Goal: Task Accomplishment & Management: Manage account settings

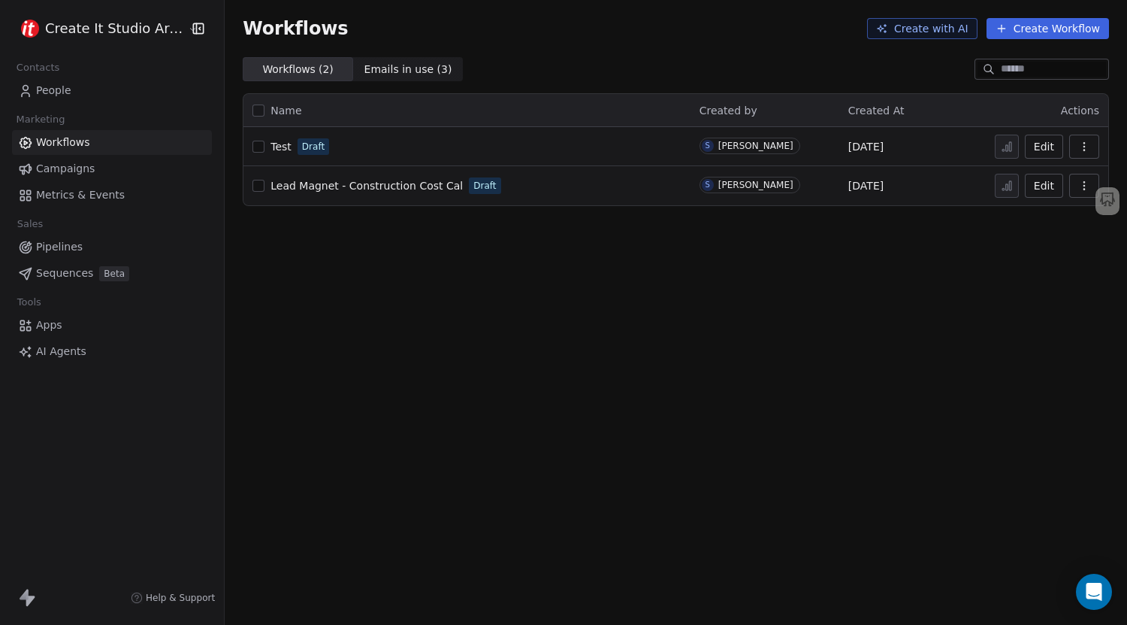
click at [1083, 143] on icon "button" at bounding box center [1084, 147] width 12 height 12
click at [1024, 253] on span "Delete" at bounding box center [1038, 254] width 35 height 15
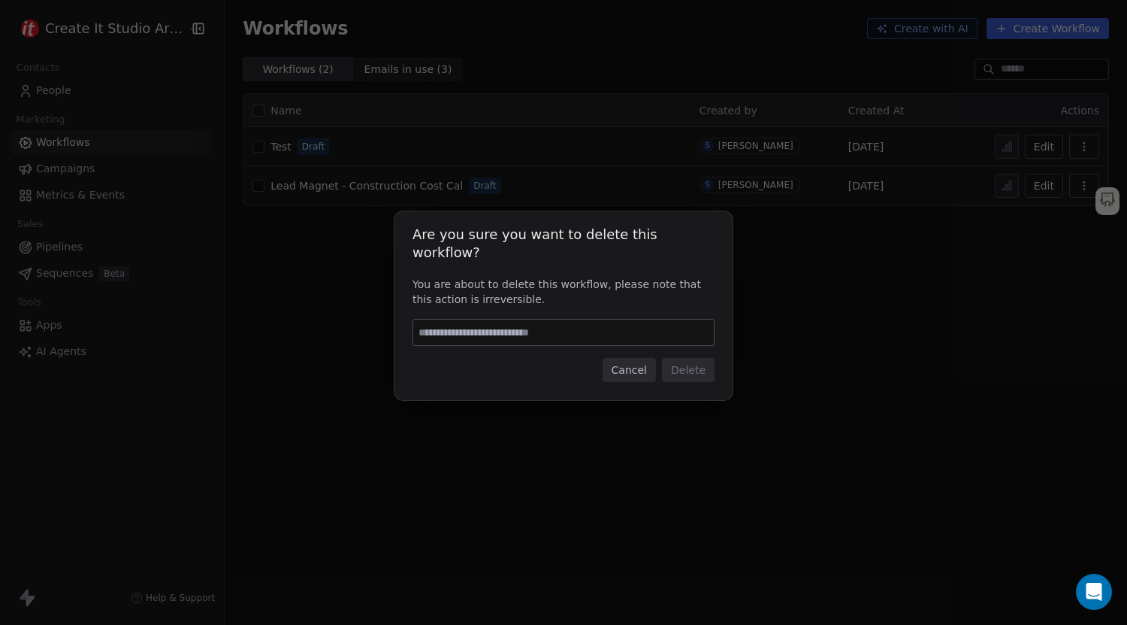
click at [630, 361] on button "Cancel" at bounding box center [629, 370] width 53 height 24
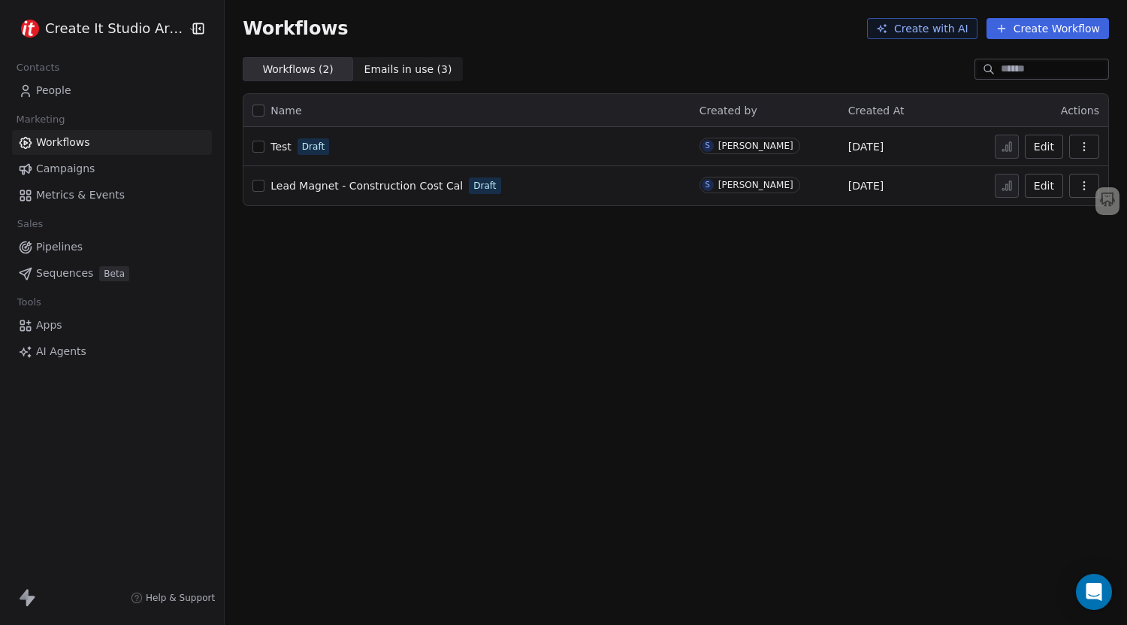
click at [383, 186] on span "Lead Magnet - Construction Cost Cal" at bounding box center [367, 186] width 192 height 12
drag, startPoint x: 0, startPoint y: 0, endPoint x: 315, endPoint y: 185, distance: 365.2
click at [315, 185] on span "Lead Magnet - Construction Cost Cal" at bounding box center [367, 186] width 192 height 12
click at [1035, 248] on span "Duplicate" at bounding box center [1046, 245] width 50 height 15
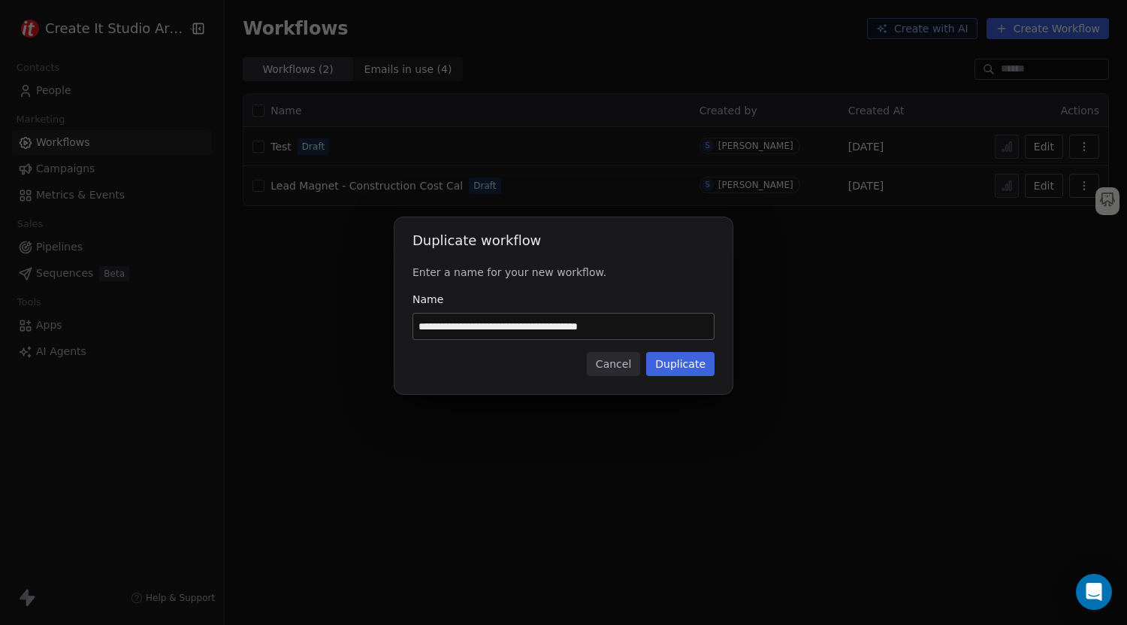
drag, startPoint x: 664, startPoint y: 329, endPoint x: 494, endPoint y: 334, distance: 169.9
click at [494, 334] on input "**********" at bounding box center [563, 326] width 301 height 26
type input "**********"
click at [669, 360] on button "Duplicate" at bounding box center [680, 364] width 68 height 24
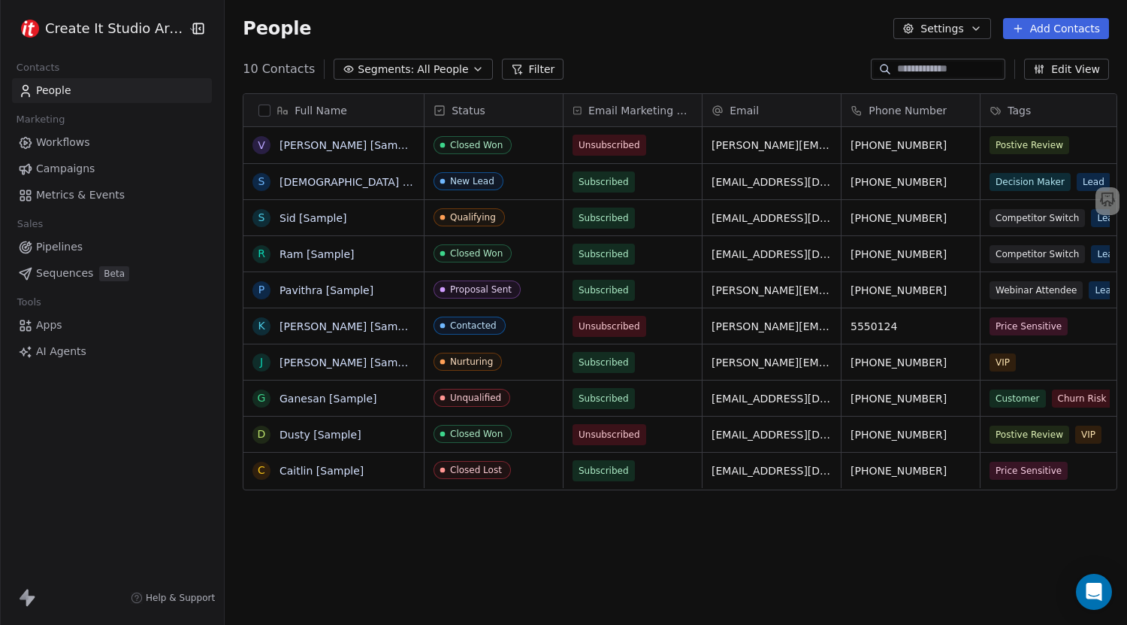
scroll to position [538, 900]
click at [960, 34] on button "Settings" at bounding box center [942, 28] width 97 height 21
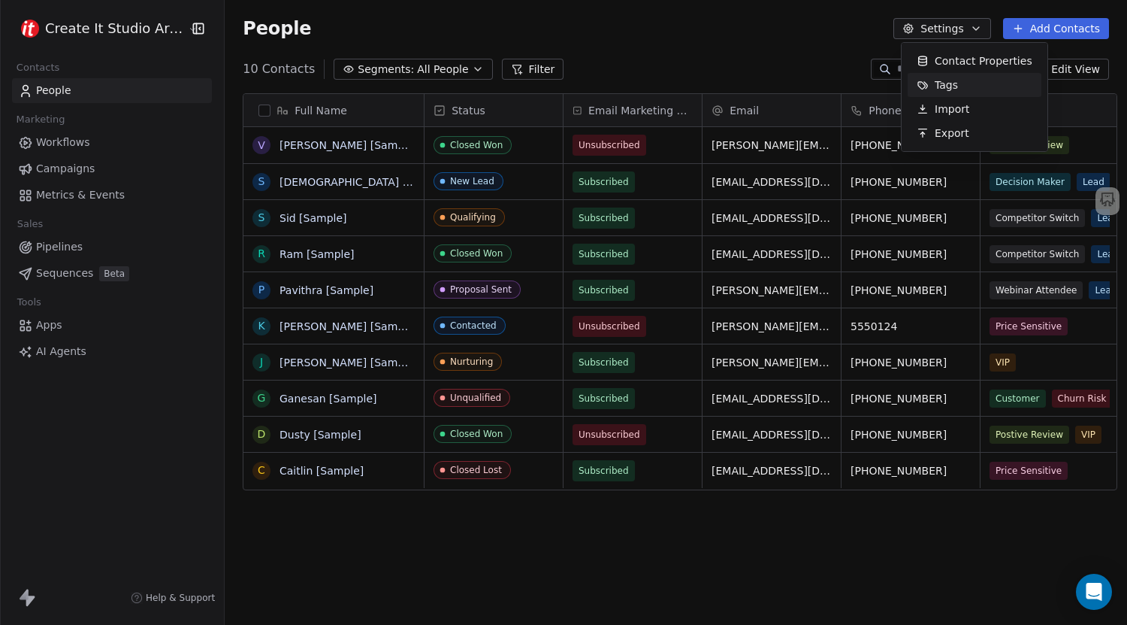
click at [939, 83] on span "Tags" at bounding box center [946, 85] width 23 height 16
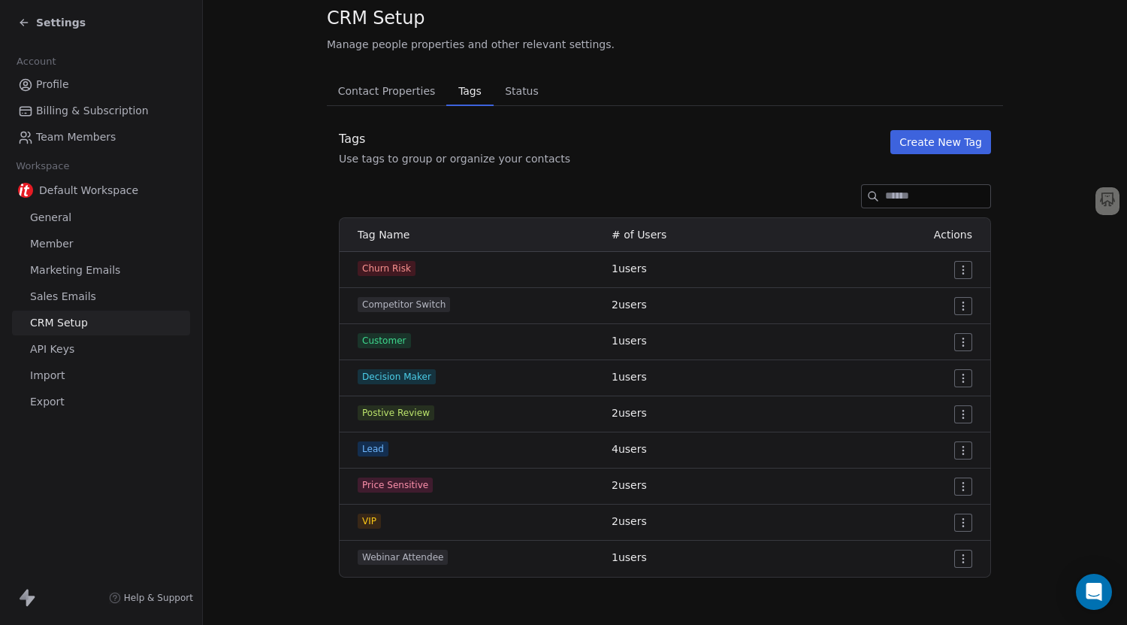
scroll to position [44, 0]
click at [389, 94] on span "Contact Properties" at bounding box center [387, 90] width 110 height 21
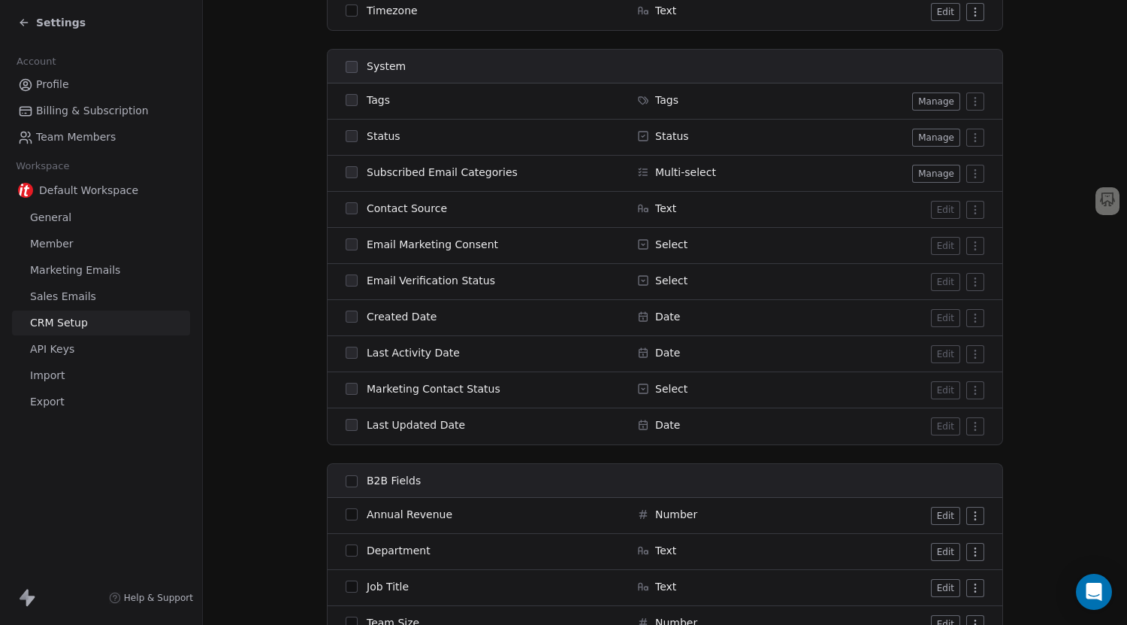
scroll to position [930, 0]
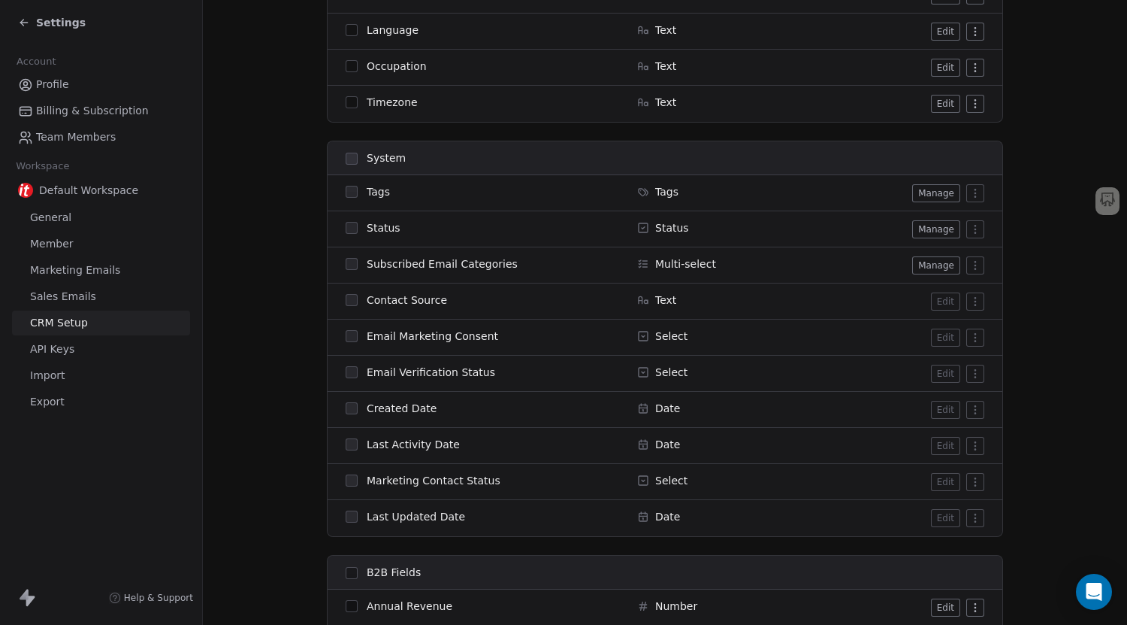
click at [915, 262] on button "Manage" at bounding box center [936, 265] width 48 height 18
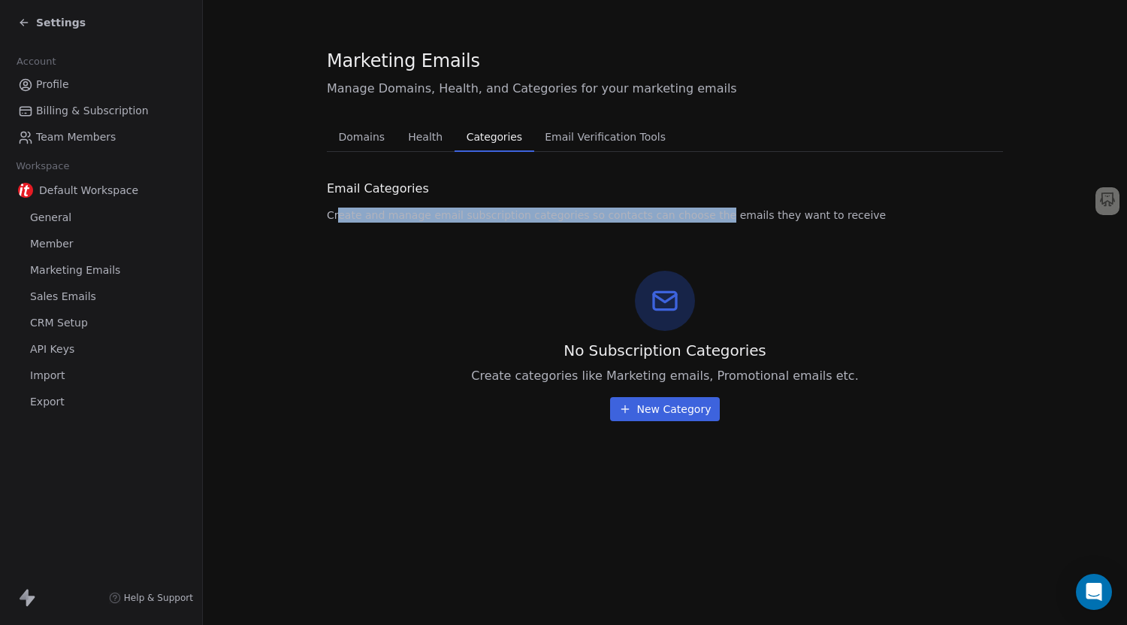
drag, startPoint x: 337, startPoint y: 220, endPoint x: 692, endPoint y: 222, distance: 354.7
click at [693, 222] on span "Create and manage email subscription categories so contacts can choose the emai…" at bounding box center [606, 214] width 559 height 15
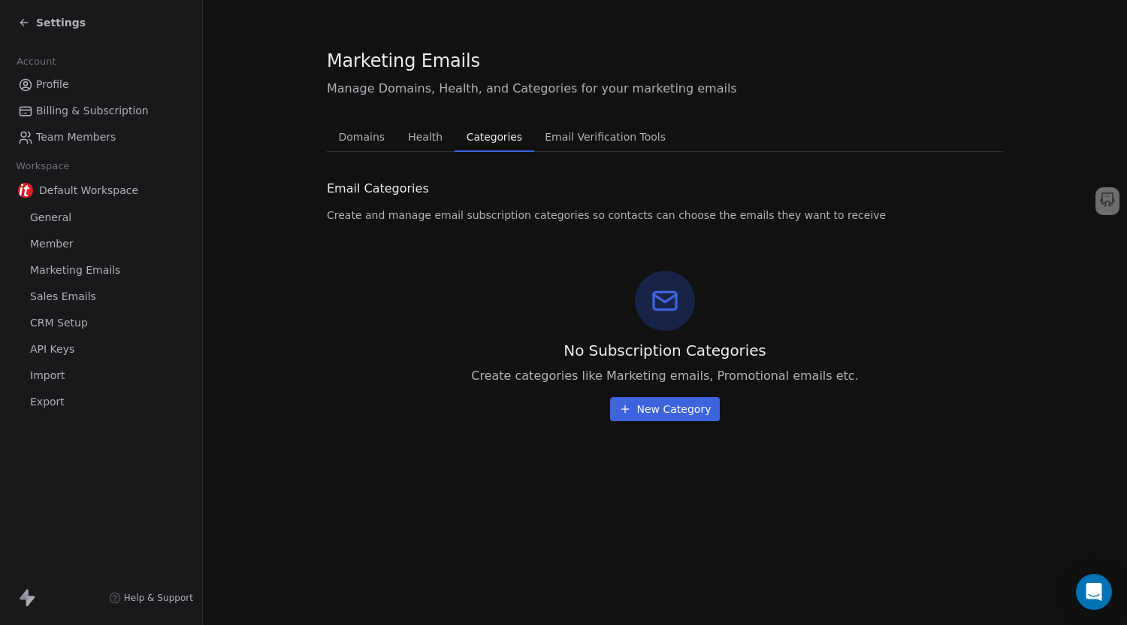
click at [559, 247] on div "No Subscription Categories Create categories like Marketing emails, Promotional…" at bounding box center [665, 330] width 676 height 180
click at [638, 406] on button "New Category" at bounding box center [665, 409] width 110 height 24
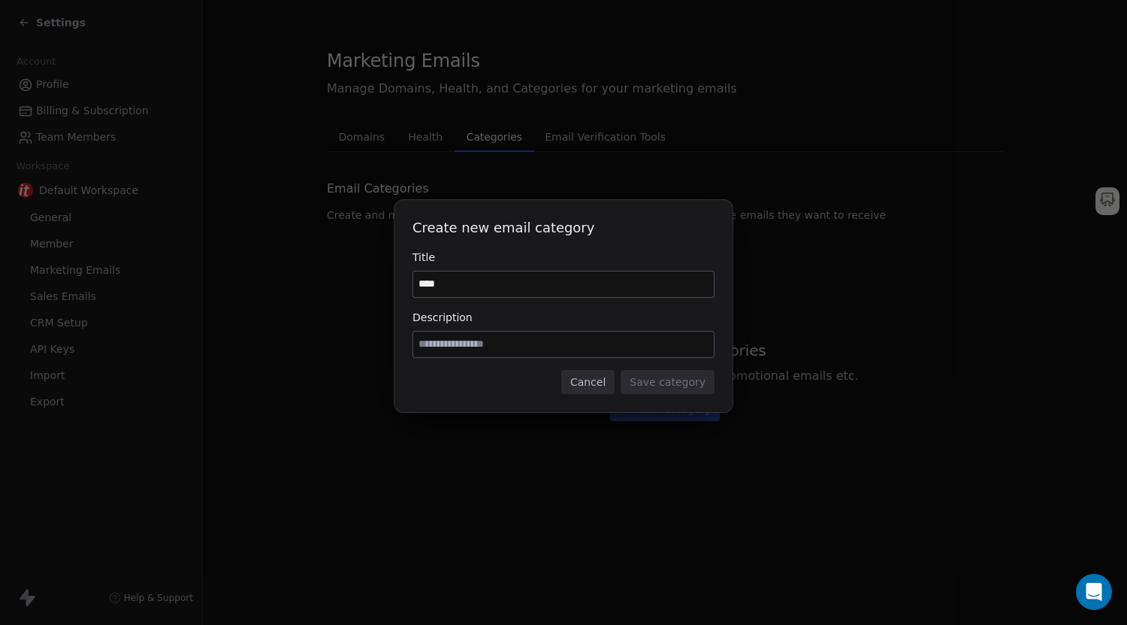
type input "****"
type input "***"
click at [684, 386] on button "Save category" at bounding box center [668, 382] width 94 height 24
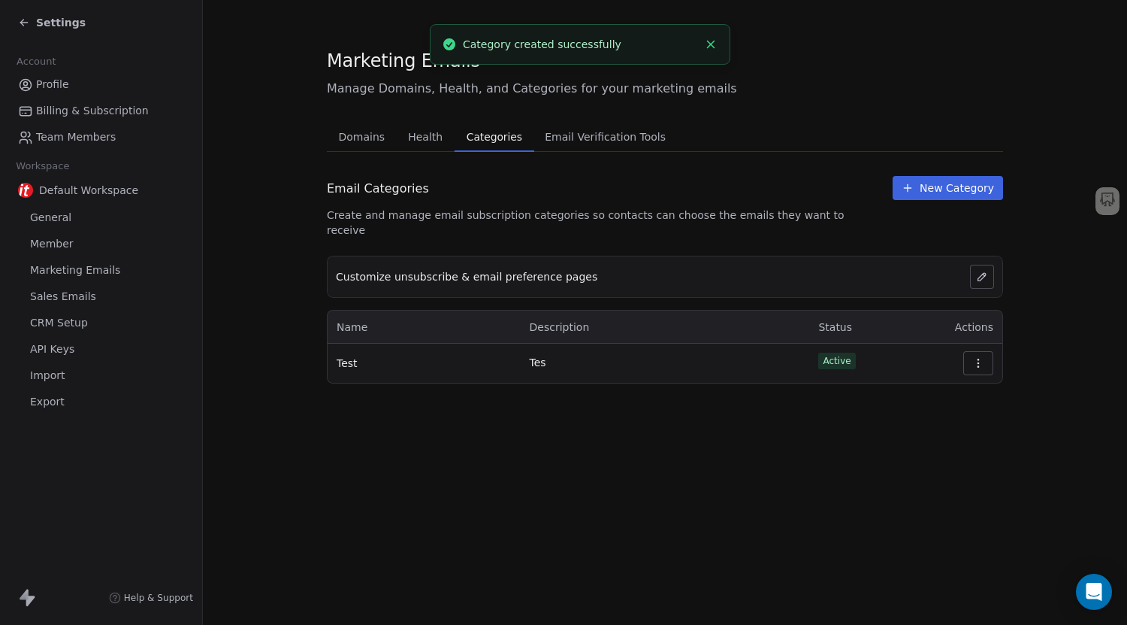
click at [971, 351] on button "button" at bounding box center [978, 363] width 30 height 24
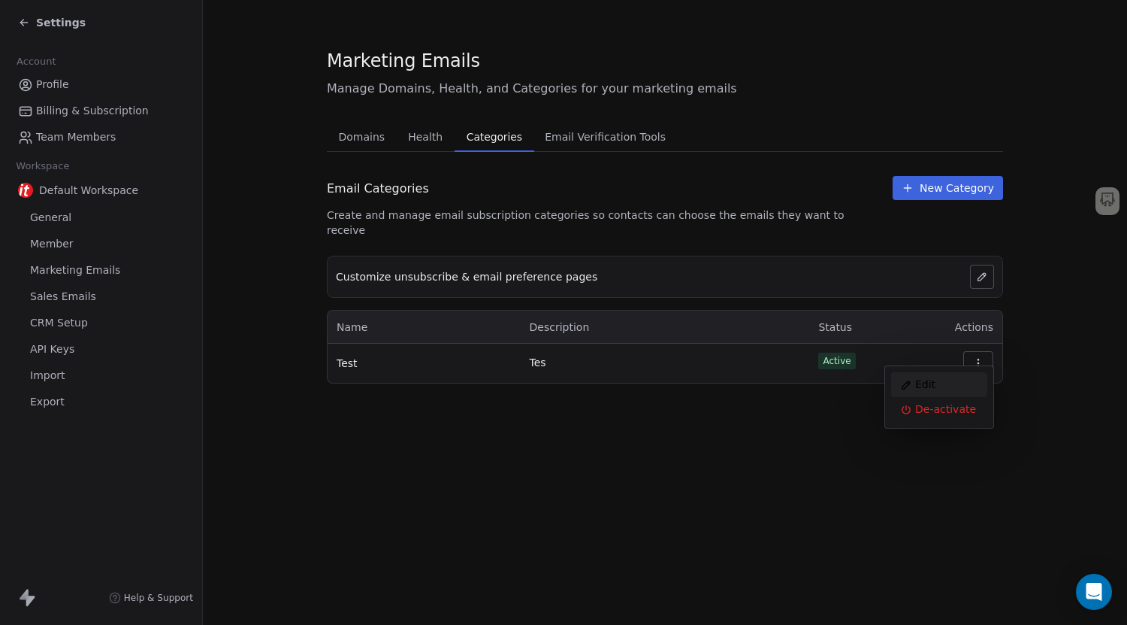
click at [928, 381] on div "Edit" at bounding box center [939, 384] width 96 height 25
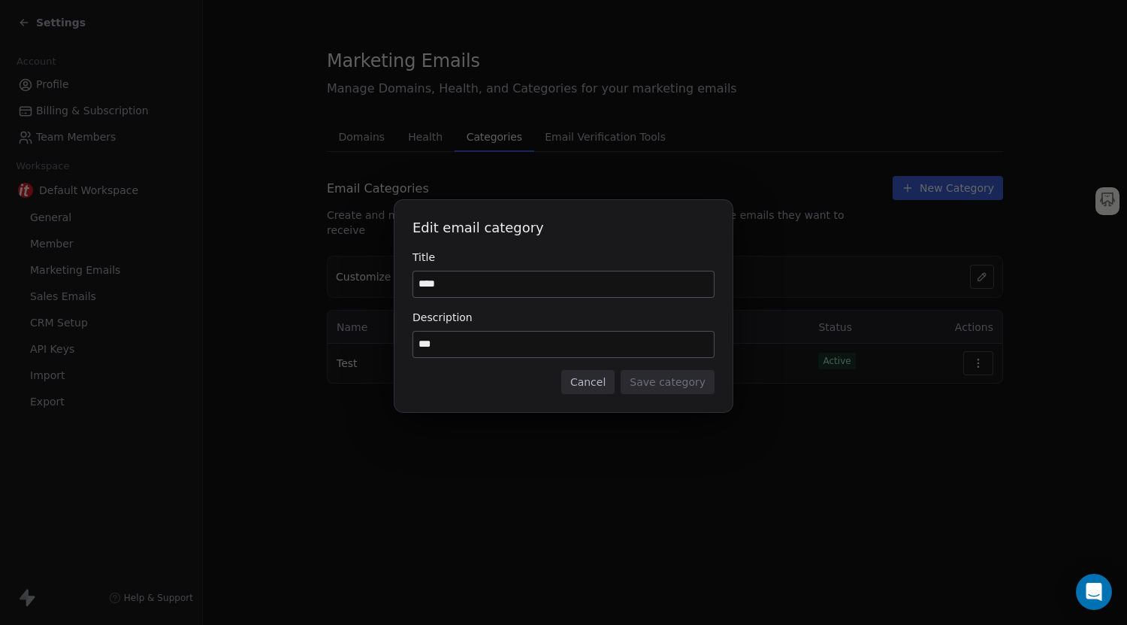
drag, startPoint x: 511, startPoint y: 287, endPoint x: 395, endPoint y: 289, distance: 116.5
click at [395, 289] on div "Edit email category Title **** Description *** Cancel Save category" at bounding box center [564, 306] width 338 height 212
click at [450, 289] on input "********" at bounding box center [563, 284] width 301 height 26
type input "**********"
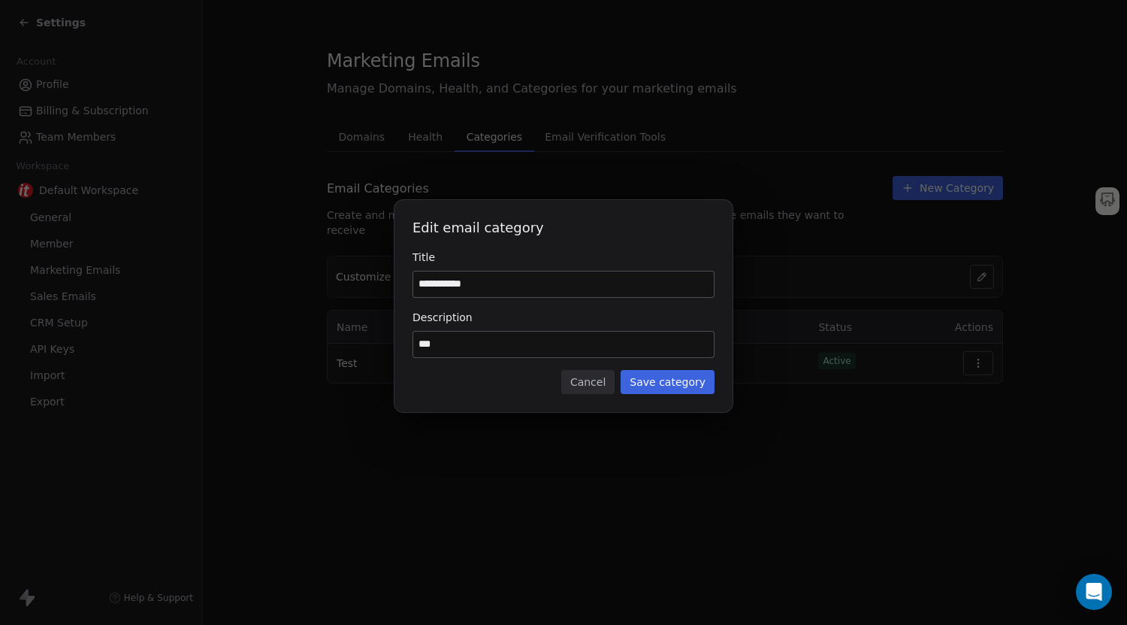
drag, startPoint x: 451, startPoint y: 343, endPoint x: 419, endPoint y: 343, distance: 31.6
click at [419, 343] on input "***" at bounding box center [563, 344] width 301 height 26
type input "**********"
click at [631, 377] on button "Save category" at bounding box center [668, 382] width 94 height 24
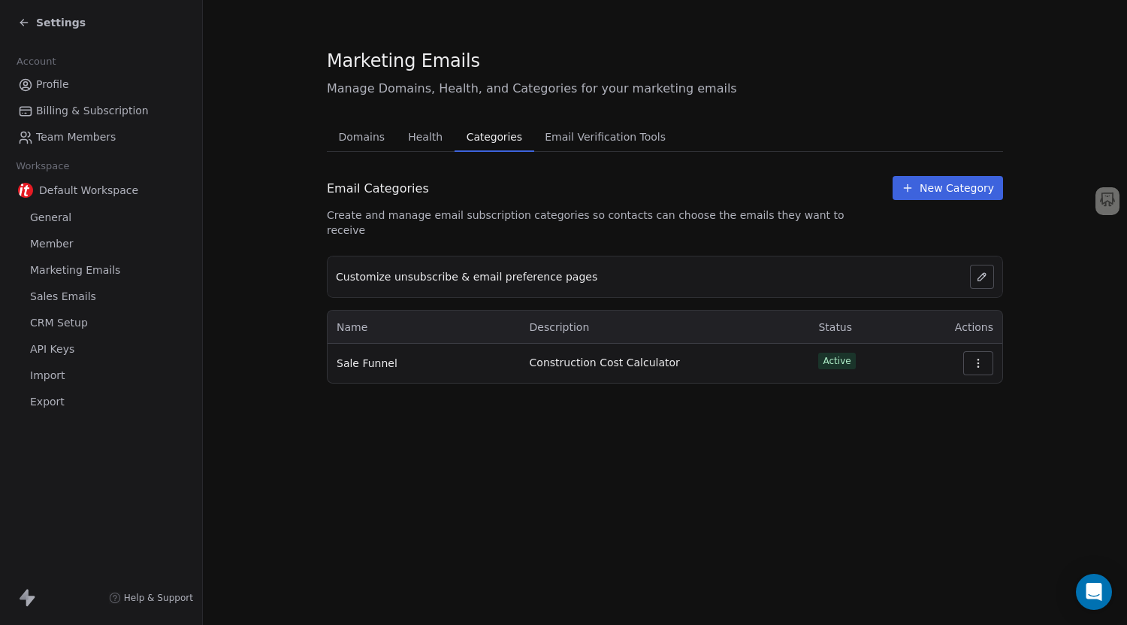
click at [414, 145] on span "Health" at bounding box center [425, 136] width 47 height 21
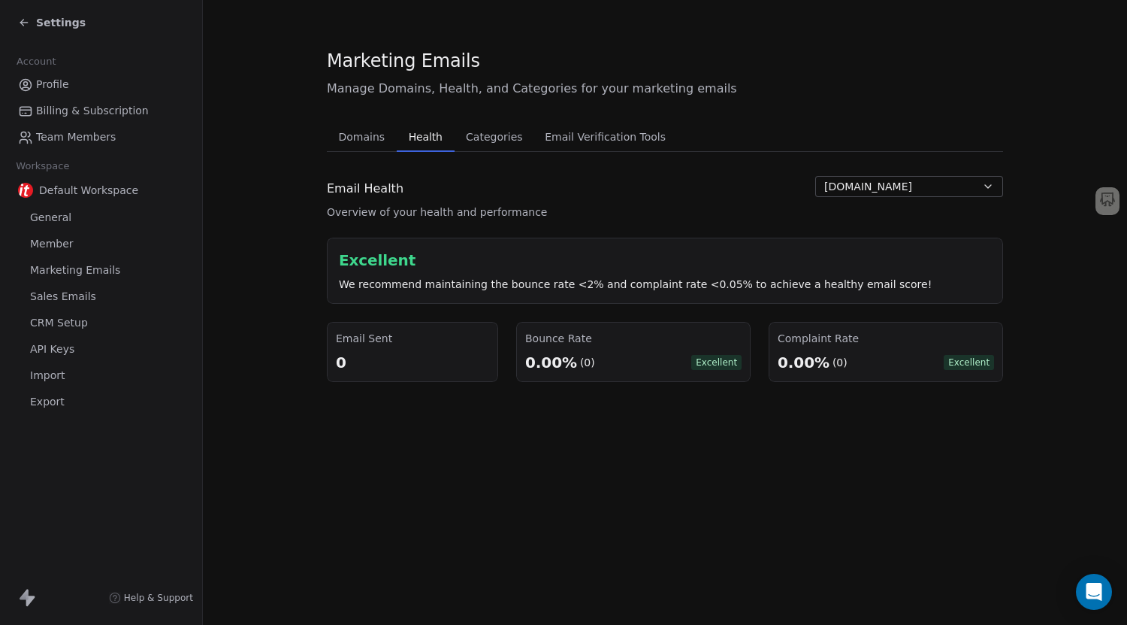
click at [470, 138] on span "Categories" at bounding box center [494, 136] width 68 height 21
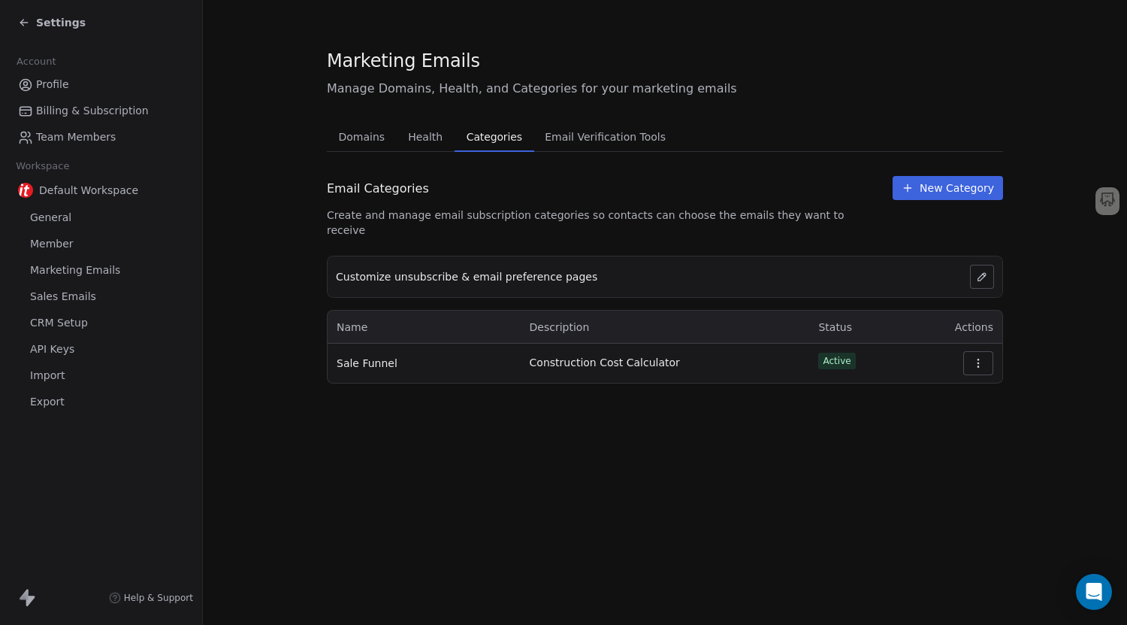
click at [346, 138] on span "Domains" at bounding box center [362, 136] width 59 height 21
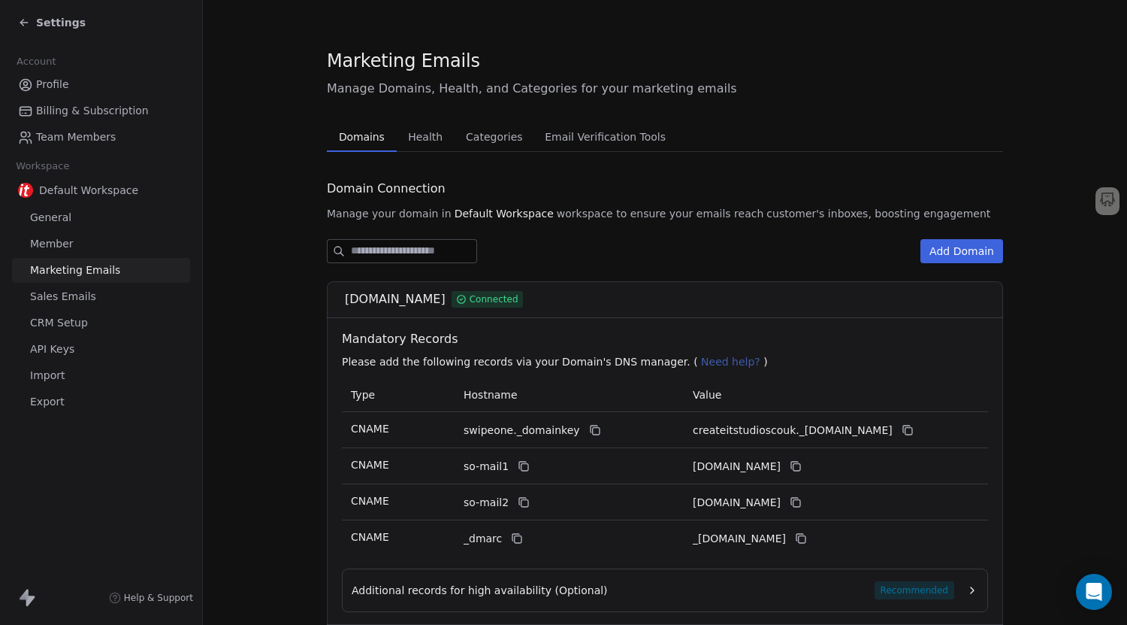
click at [415, 138] on span "Health" at bounding box center [425, 136] width 47 height 21
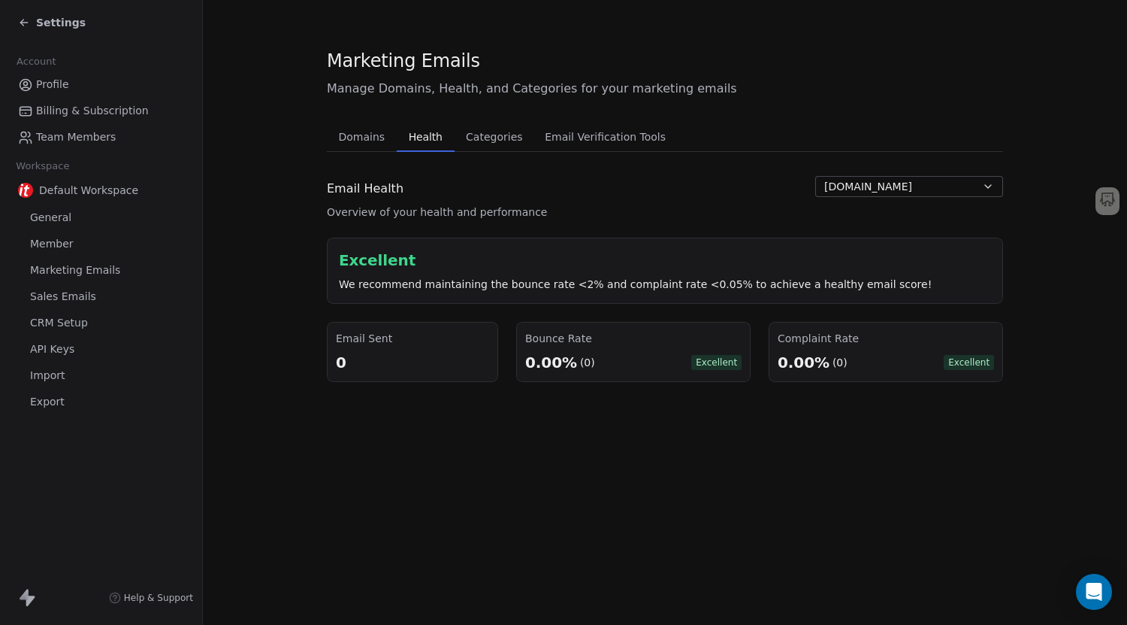
click at [502, 138] on span "Categories" at bounding box center [494, 136] width 68 height 21
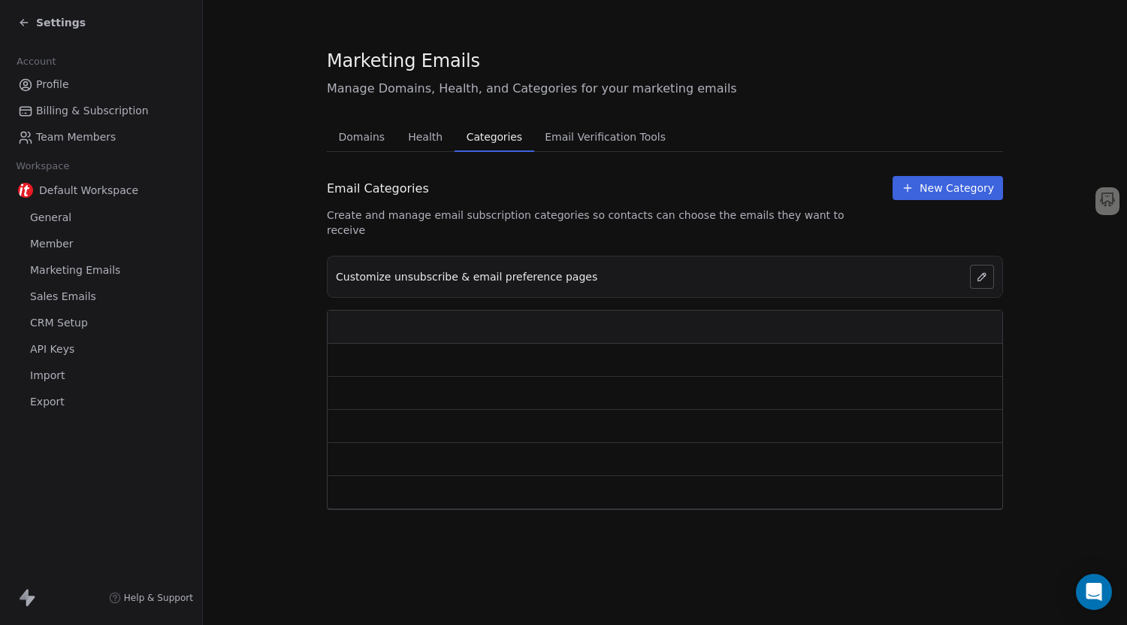
click at [561, 142] on span "Email Verification Tools" at bounding box center [605, 136] width 133 height 21
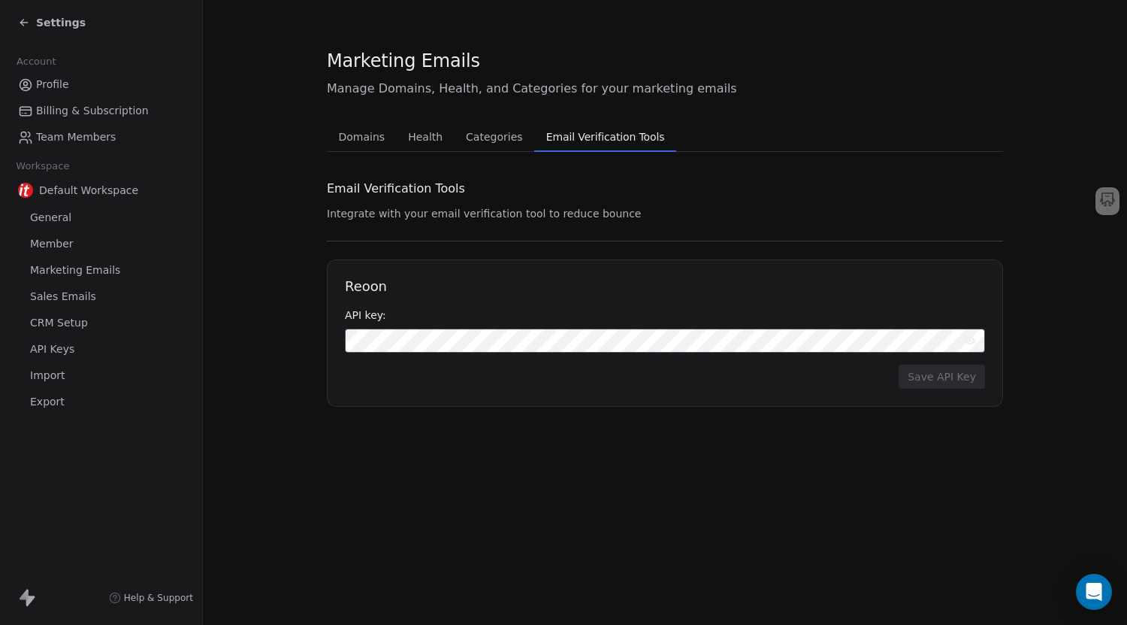
click at [504, 137] on span "Categories" at bounding box center [494, 136] width 68 height 21
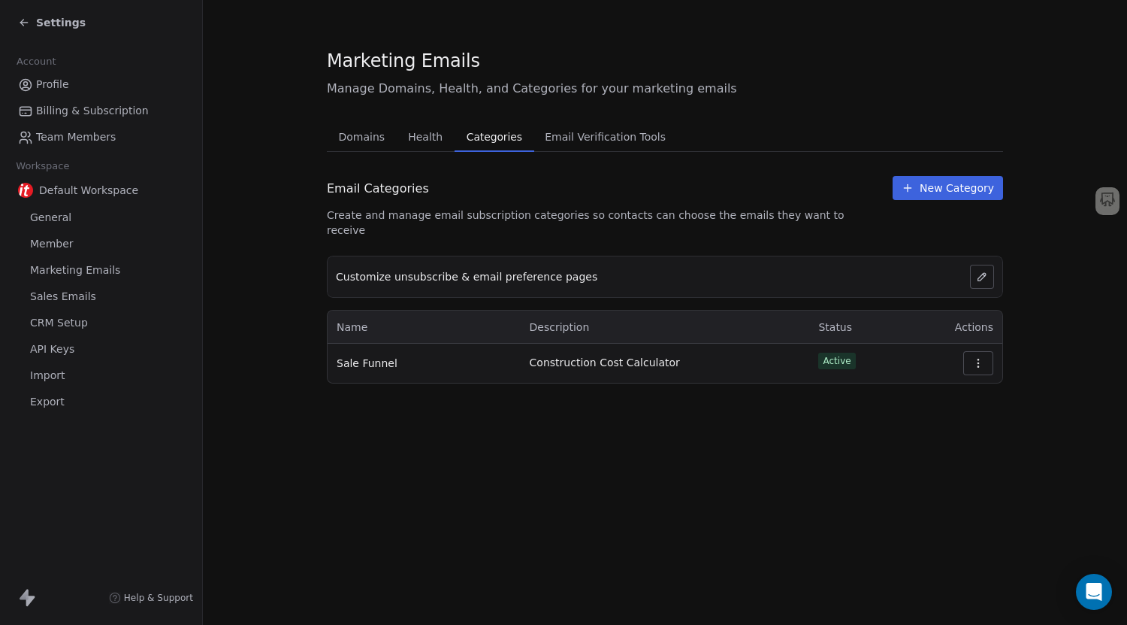
click at [168, 596] on span "Help & Support" at bounding box center [158, 597] width 69 height 12
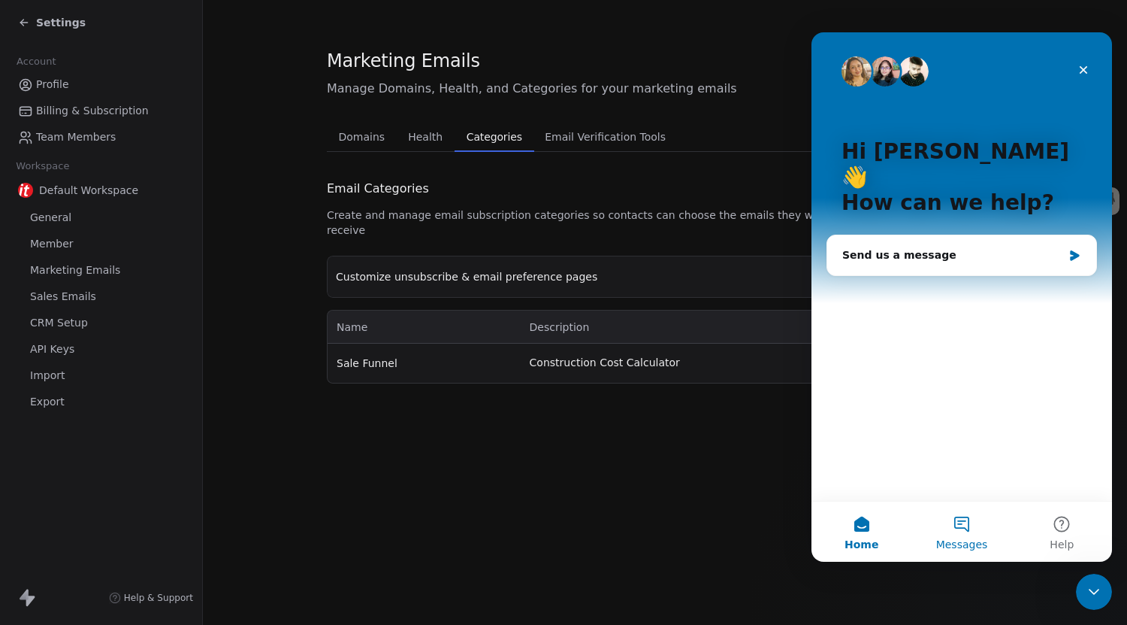
click at [951, 513] on button "Messages" at bounding box center [962, 531] width 100 height 60
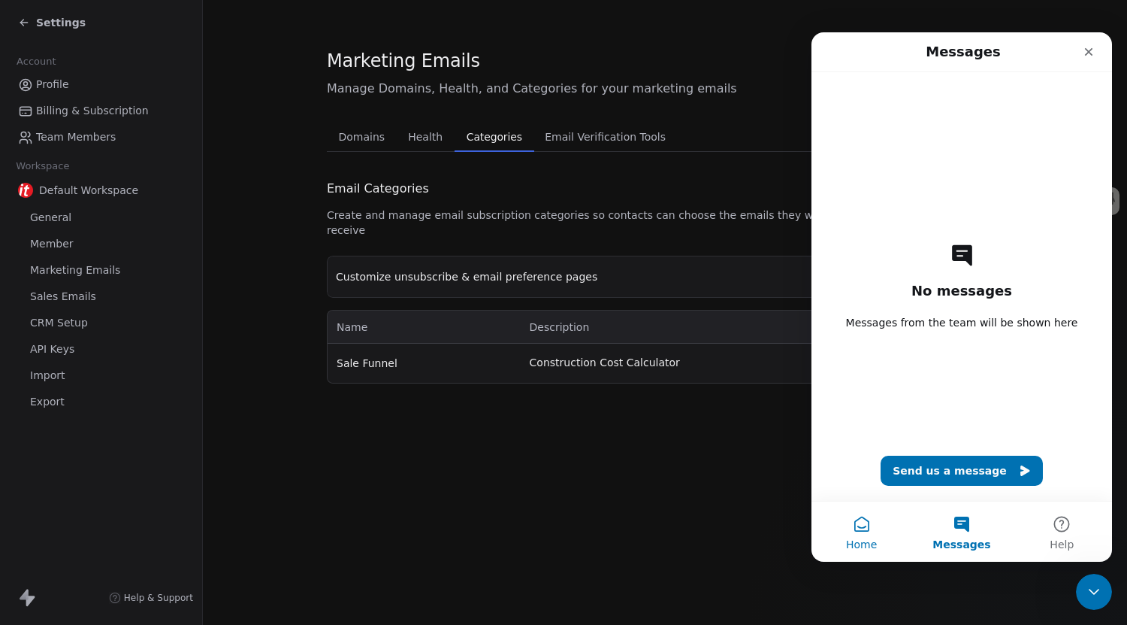
click at [874, 535] on button "Home" at bounding box center [862, 531] width 100 height 60
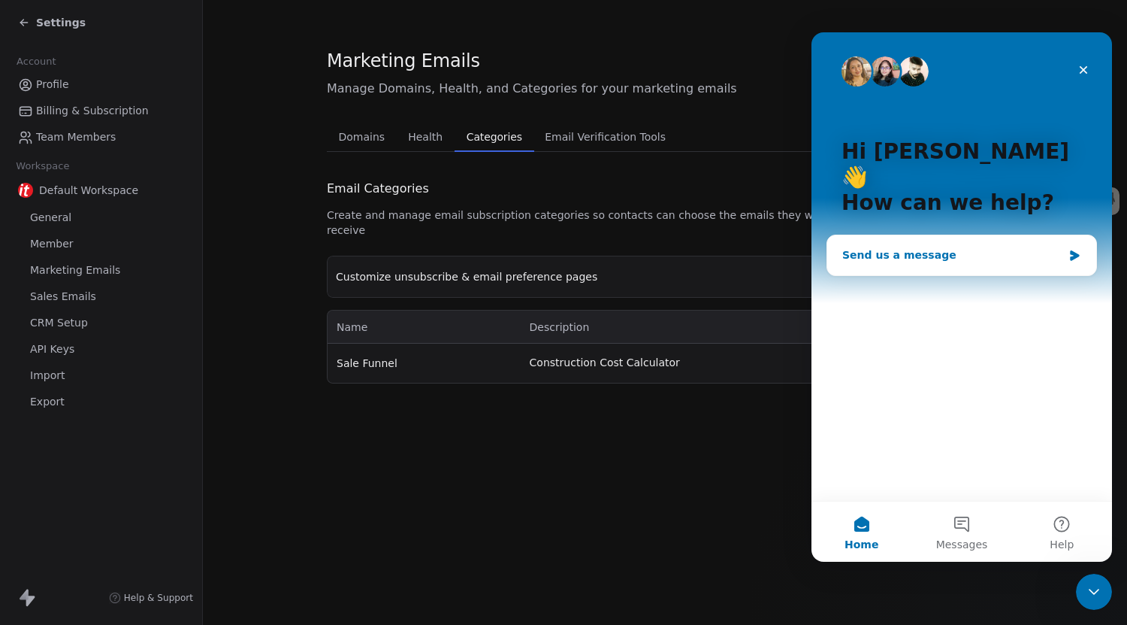
click at [945, 247] on div "Send us a message" at bounding box center [952, 255] width 220 height 16
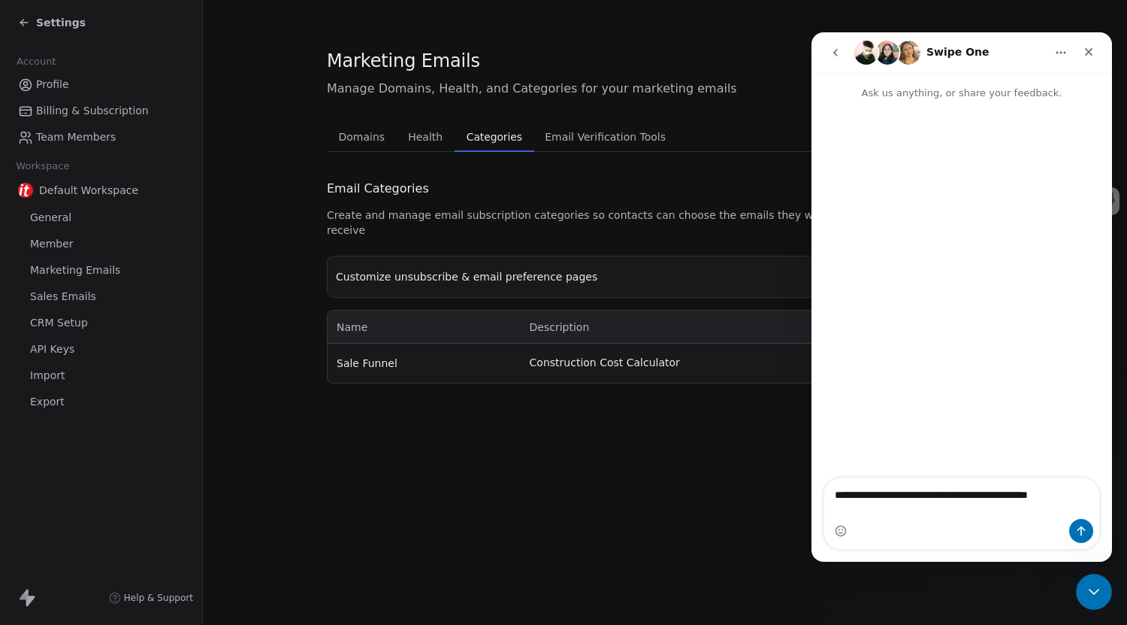
type textarea "**********"
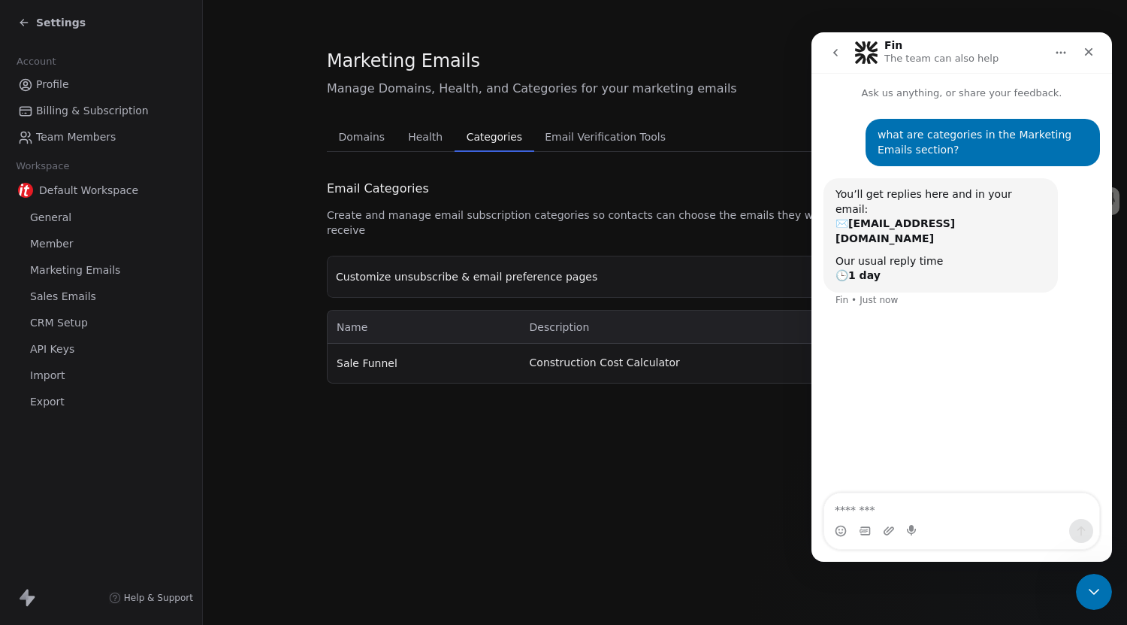
click at [833, 48] on icon "go back" at bounding box center [836, 53] width 12 height 12
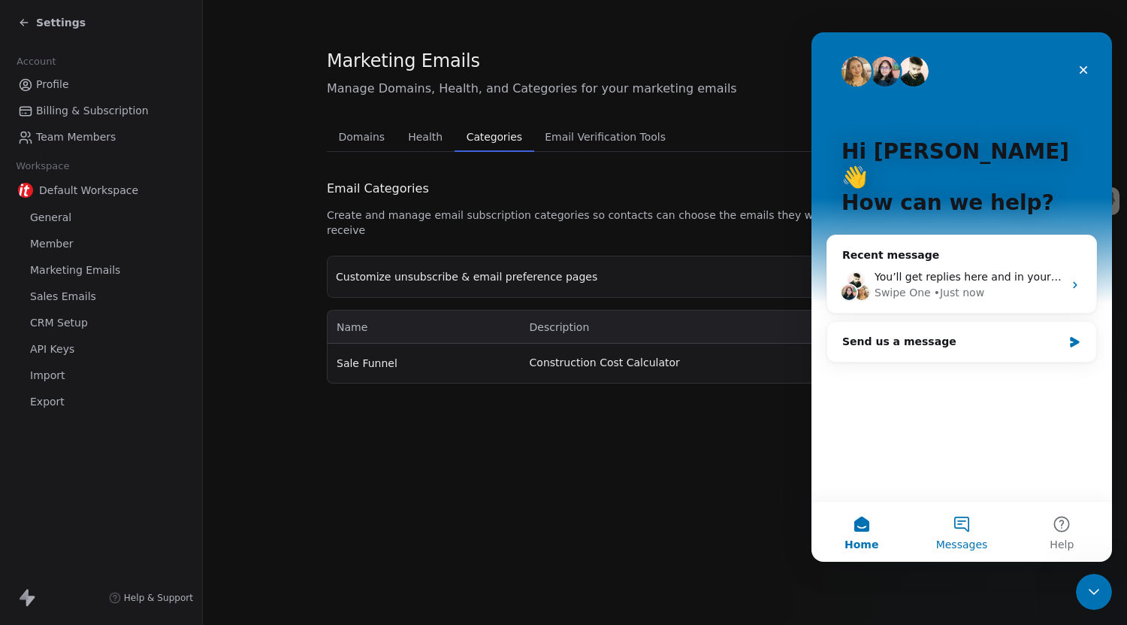
click at [957, 521] on button "Messages" at bounding box center [962, 531] width 100 height 60
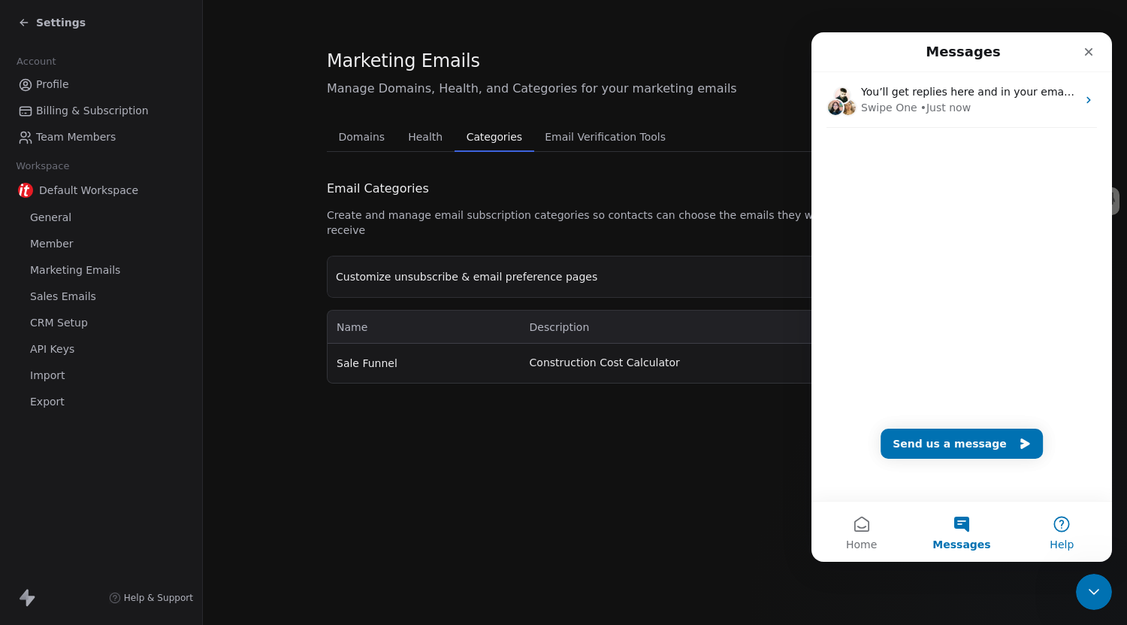
click at [1066, 531] on button "Help" at bounding box center [1062, 531] width 100 height 60
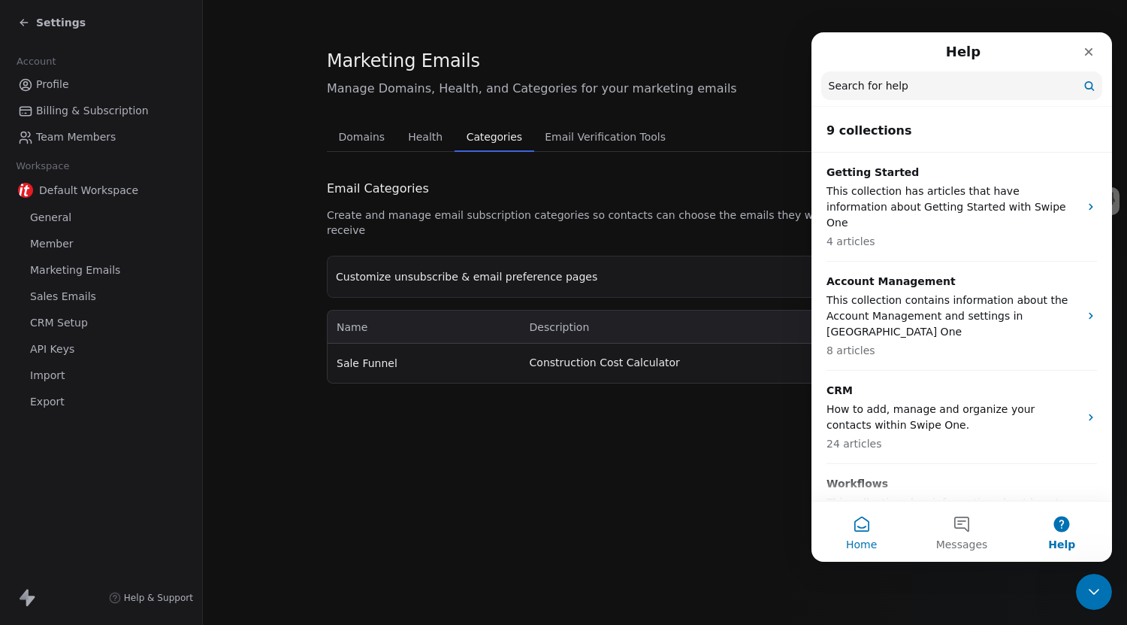
click at [883, 525] on button "Home" at bounding box center [862, 531] width 100 height 60
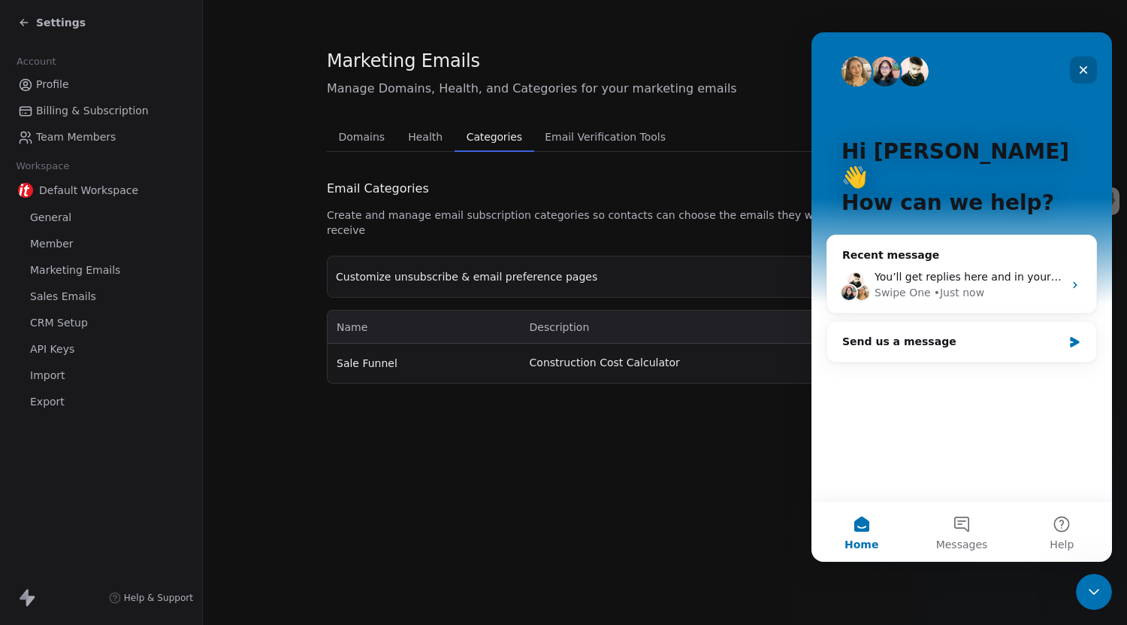
click at [1085, 74] on icon "Close" at bounding box center [1084, 70] width 12 height 12
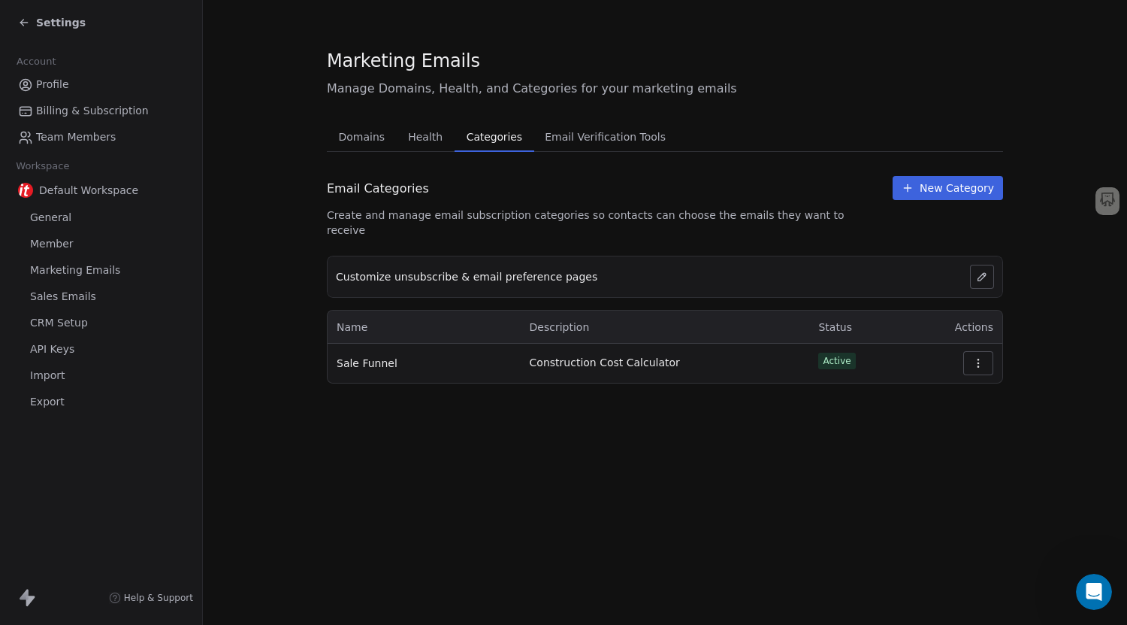
click at [440, 269] on span "Customize unsubscribe & email preference pages" at bounding box center [467, 276] width 262 height 15
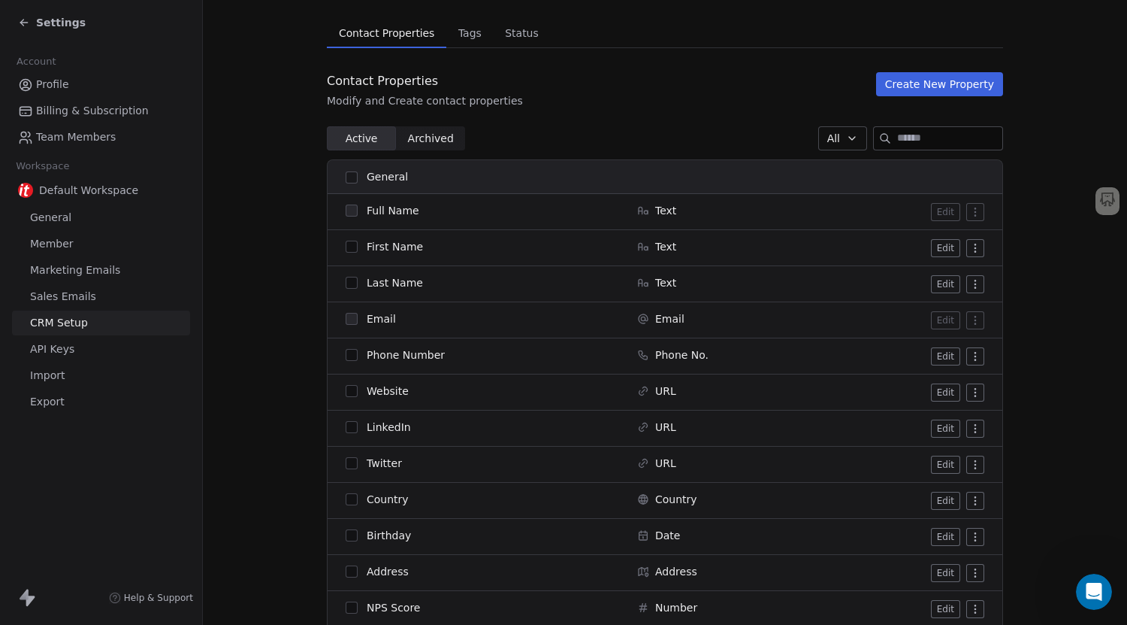
scroll to position [75, 0]
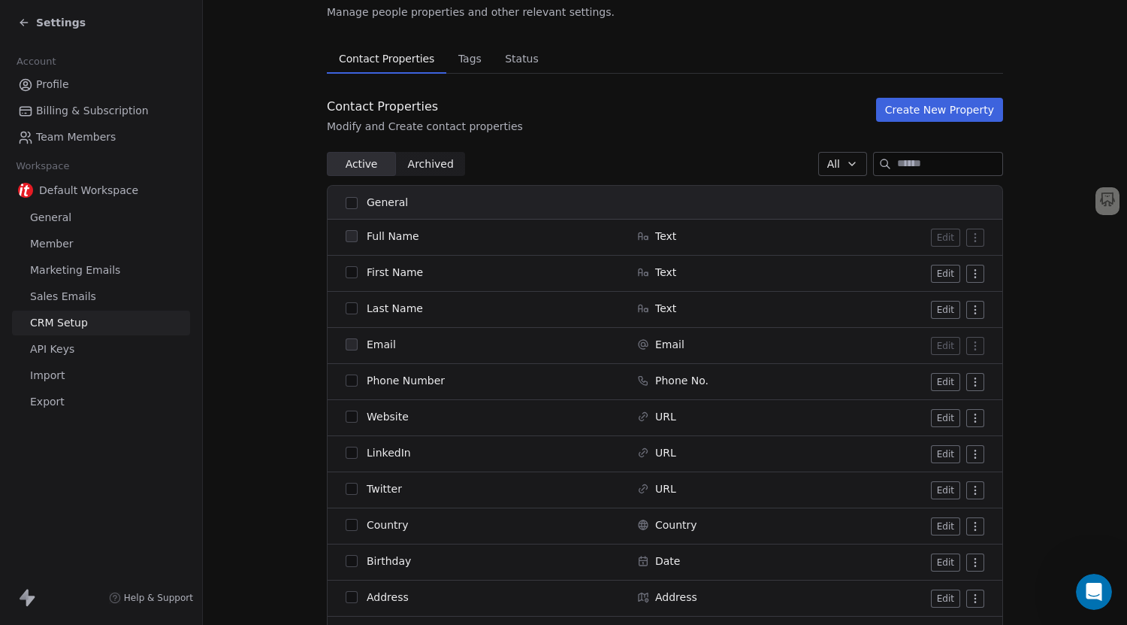
click at [522, 66] on span "Status" at bounding box center [522, 58] width 46 height 21
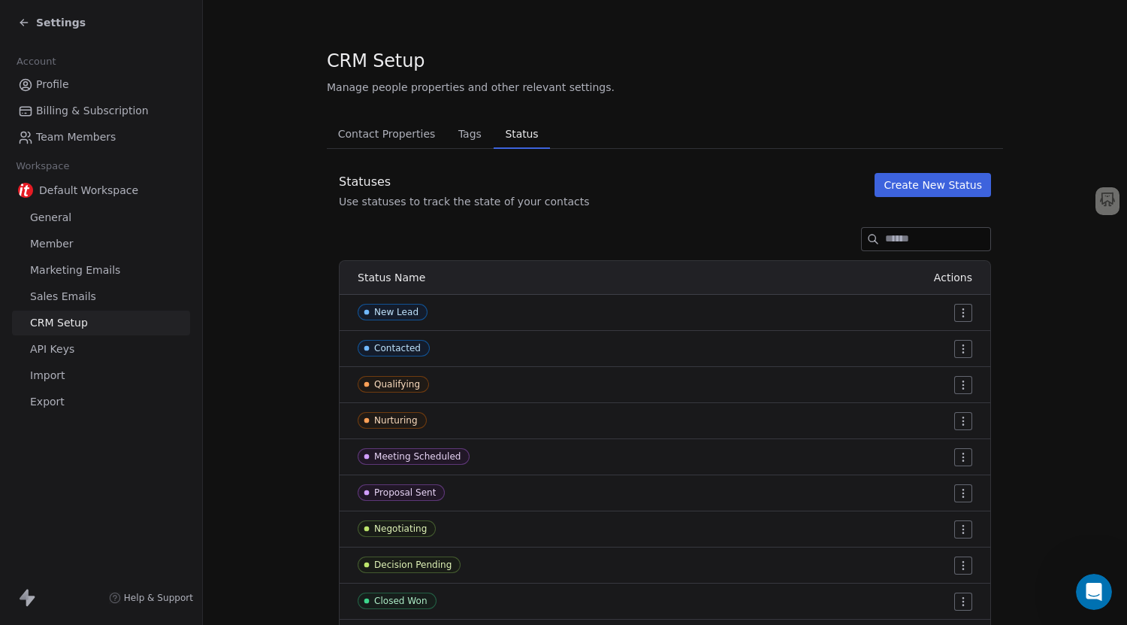
click at [452, 142] on span "Tags" at bounding box center [469, 133] width 35 height 21
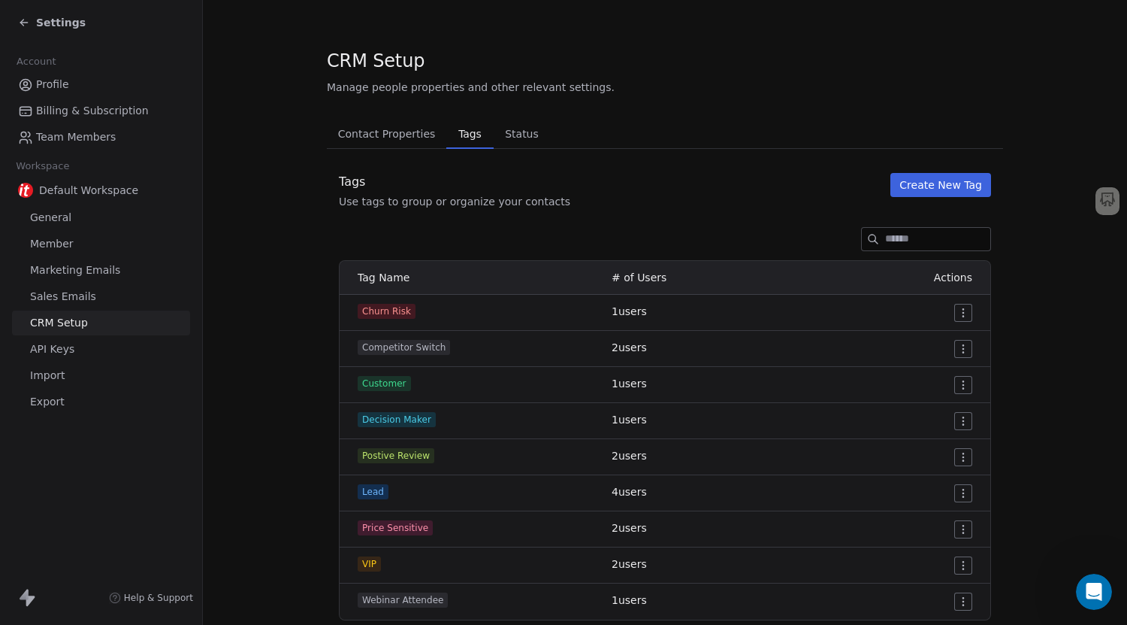
scroll to position [44, 0]
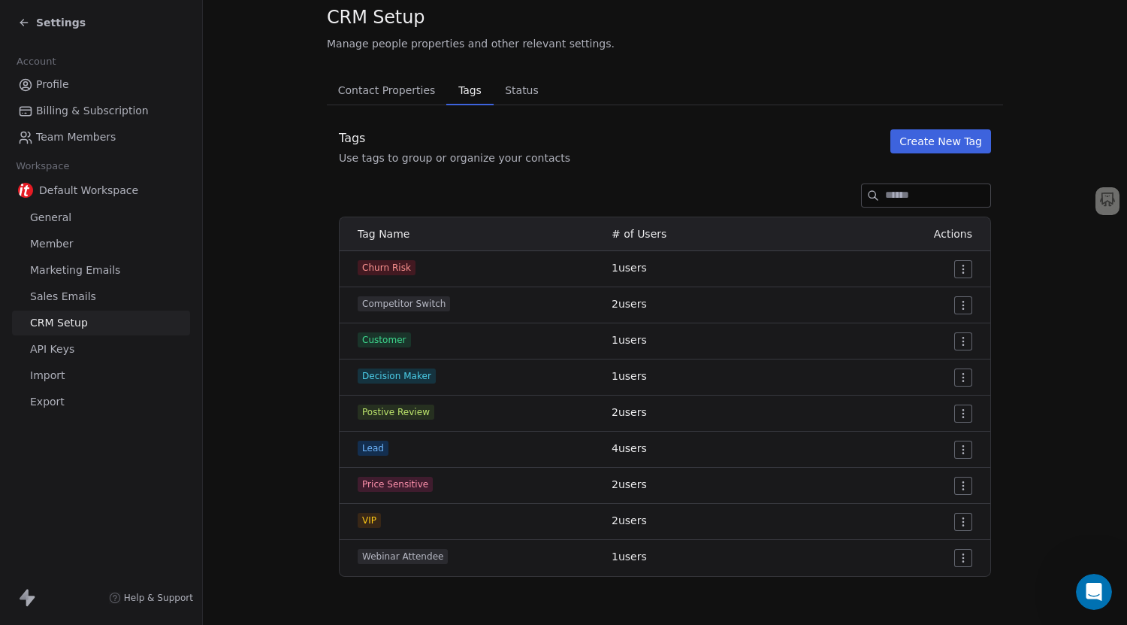
click at [924, 148] on button "Create New Tag" at bounding box center [941, 141] width 101 height 24
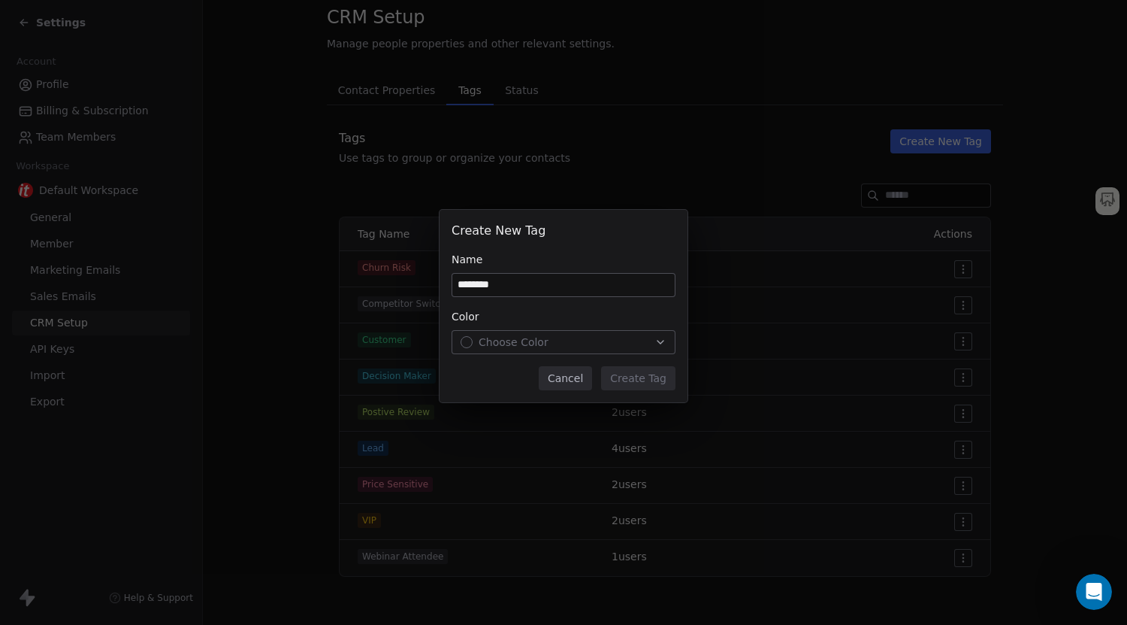
type input "********"
click at [512, 343] on span "Choose Color" at bounding box center [514, 341] width 70 height 15
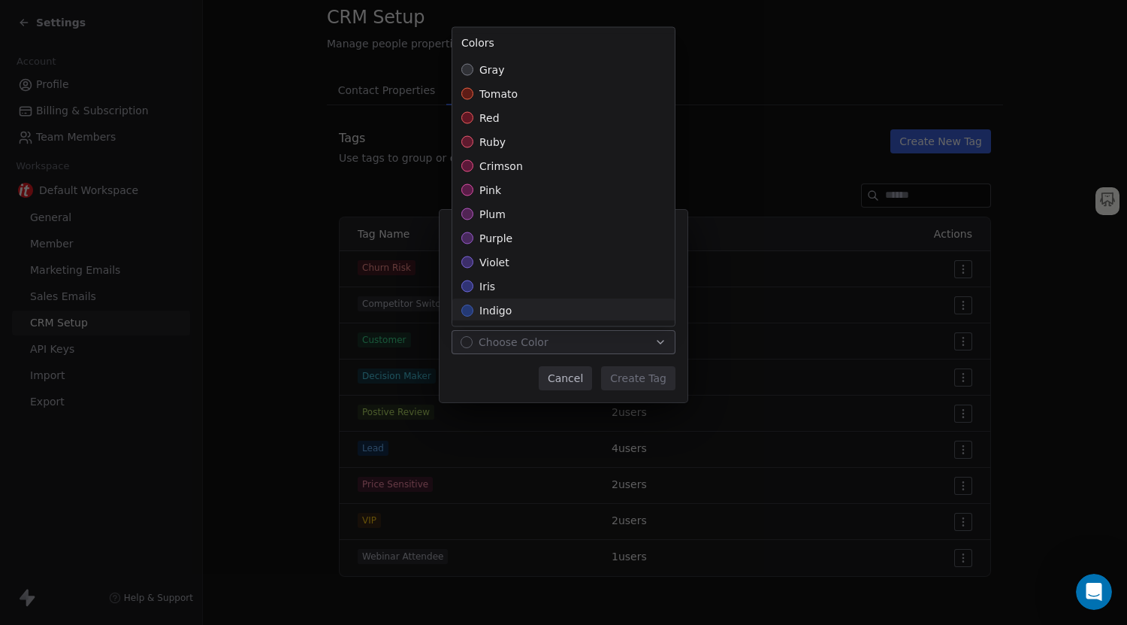
click at [515, 303] on div "indigo" at bounding box center [563, 310] width 222 height 24
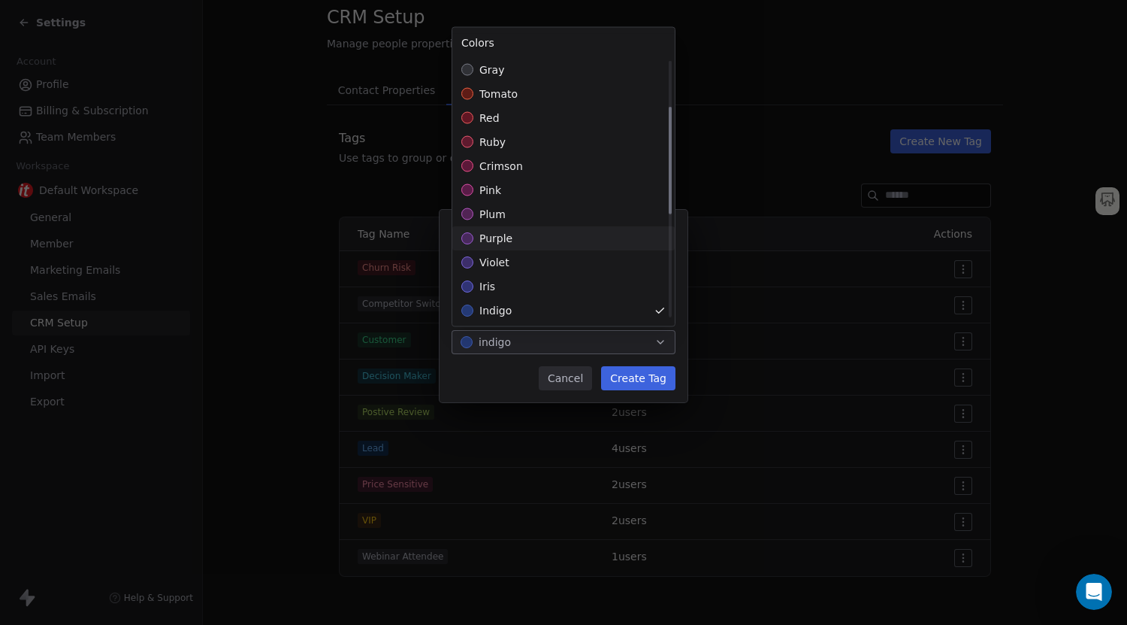
scroll to position [150, 0]
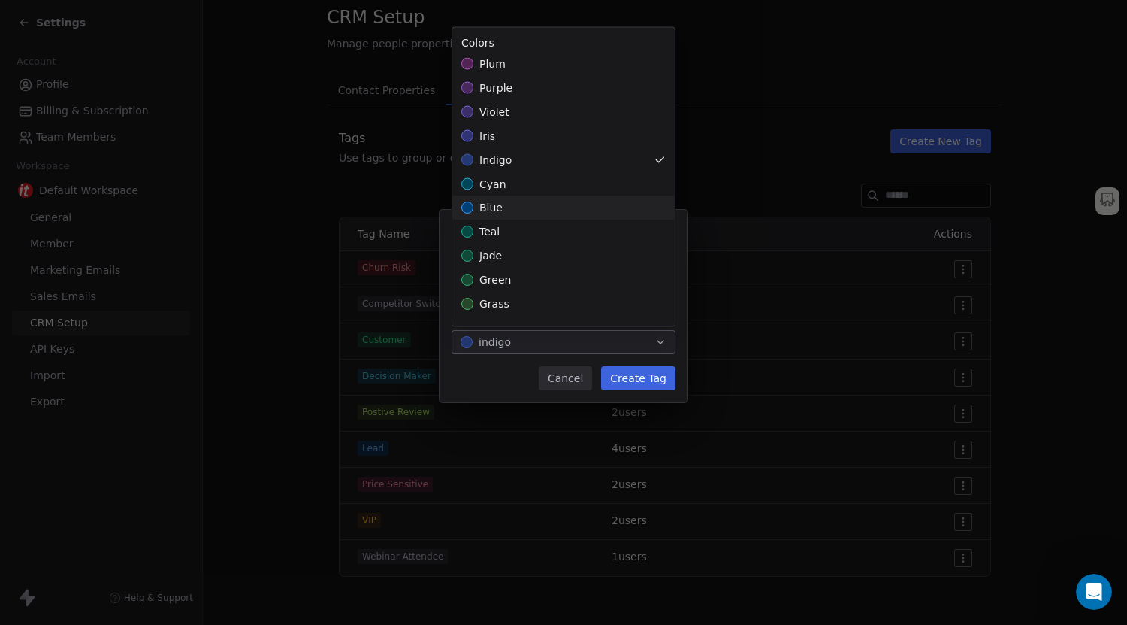
click at [539, 201] on div "blue" at bounding box center [563, 208] width 222 height 24
click at [647, 379] on div "Create New Tag Name ******** Color blue Cancel Create Tag" at bounding box center [563, 313] width 1127 height 254
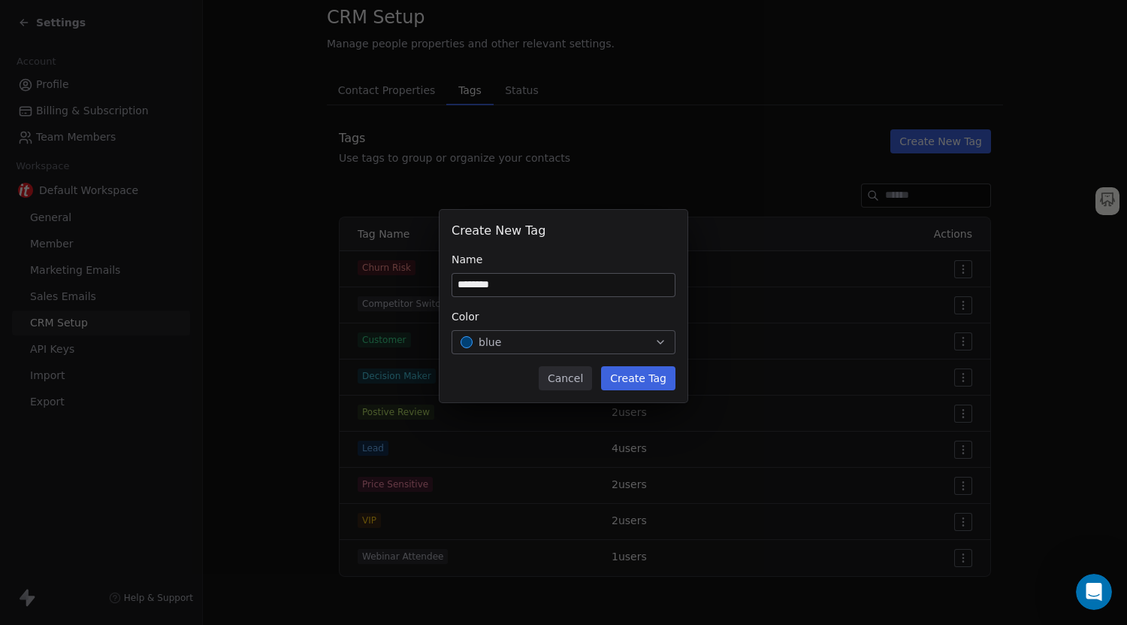
click at [644, 380] on button "Create Tag" at bounding box center [638, 378] width 74 height 24
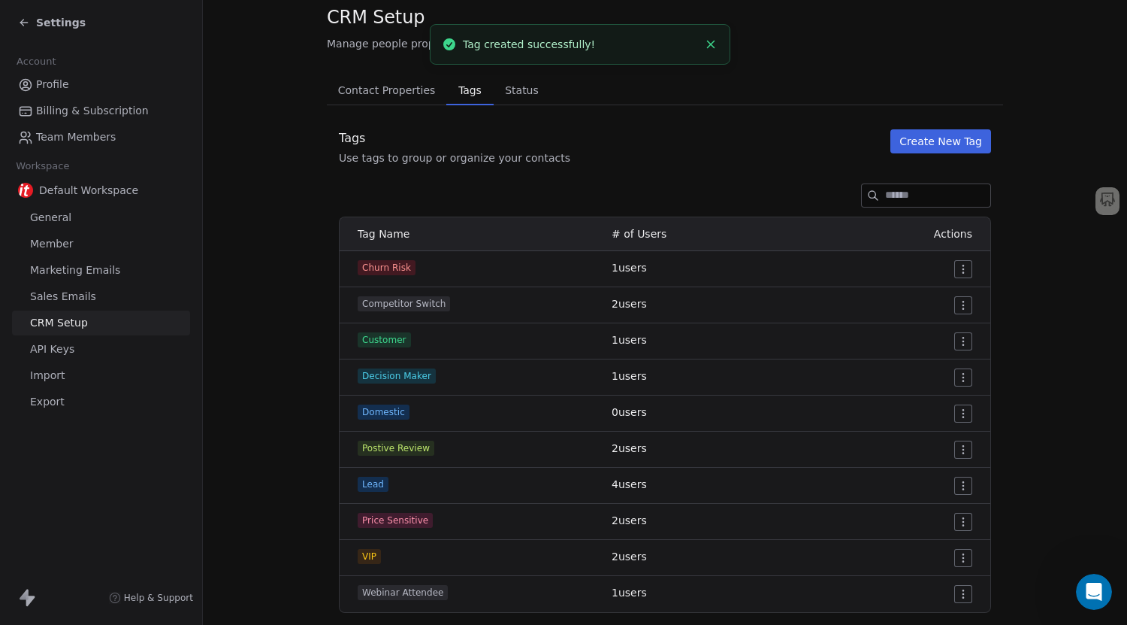
click at [944, 148] on button "Create New Tag" at bounding box center [941, 141] width 101 height 24
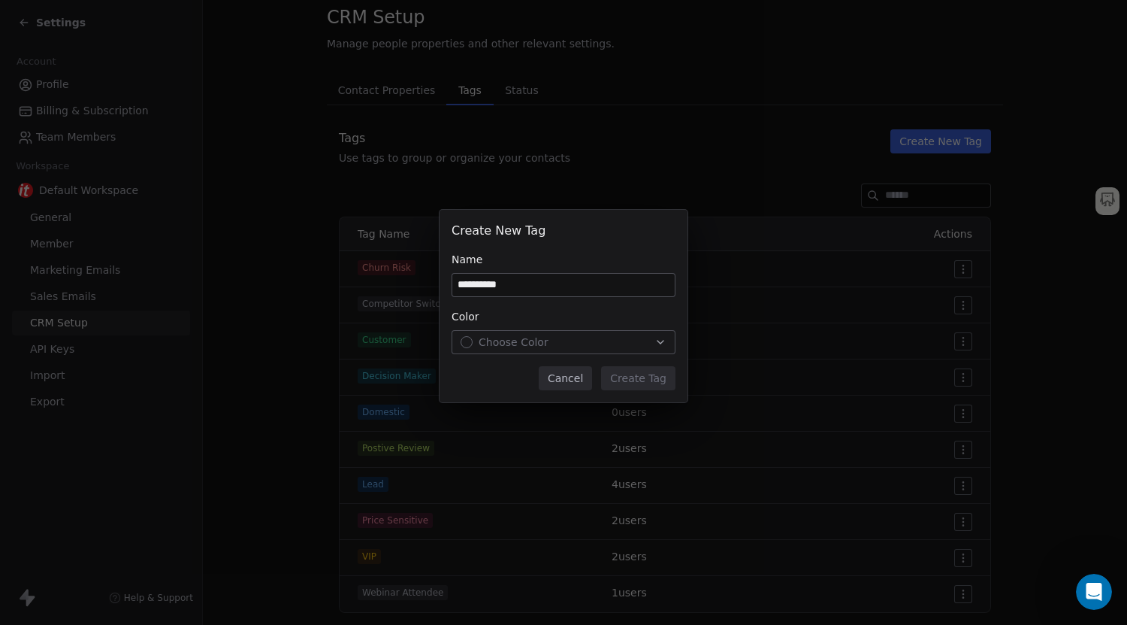
type input "**********"
click at [550, 337] on div "Choose Color" at bounding box center [564, 341] width 206 height 15
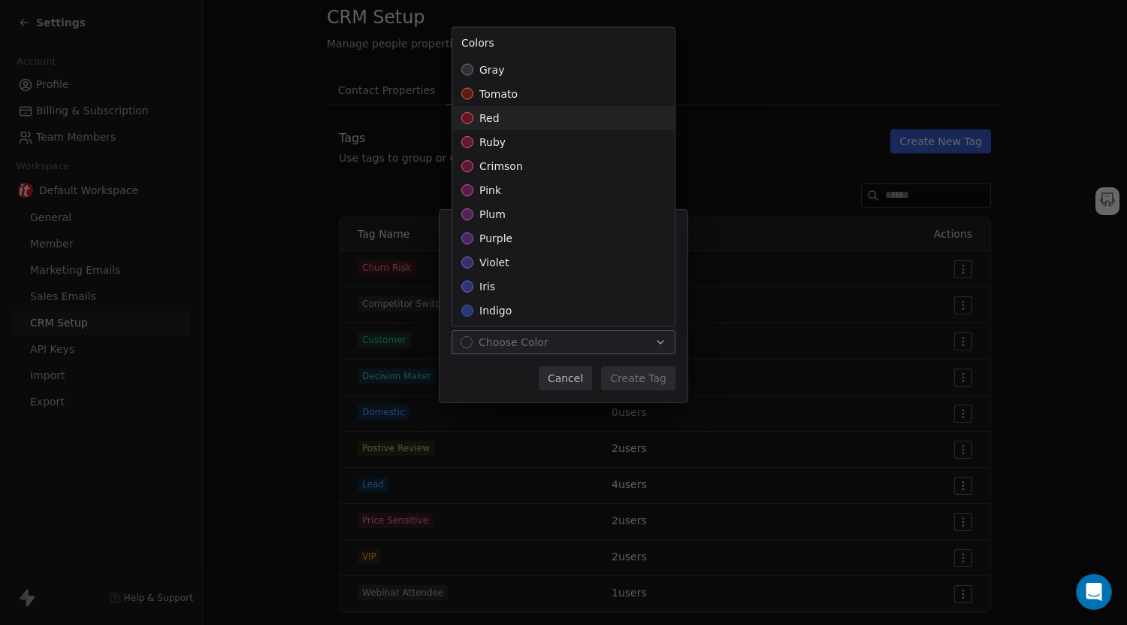
click at [531, 115] on div "red" at bounding box center [563, 118] width 222 height 24
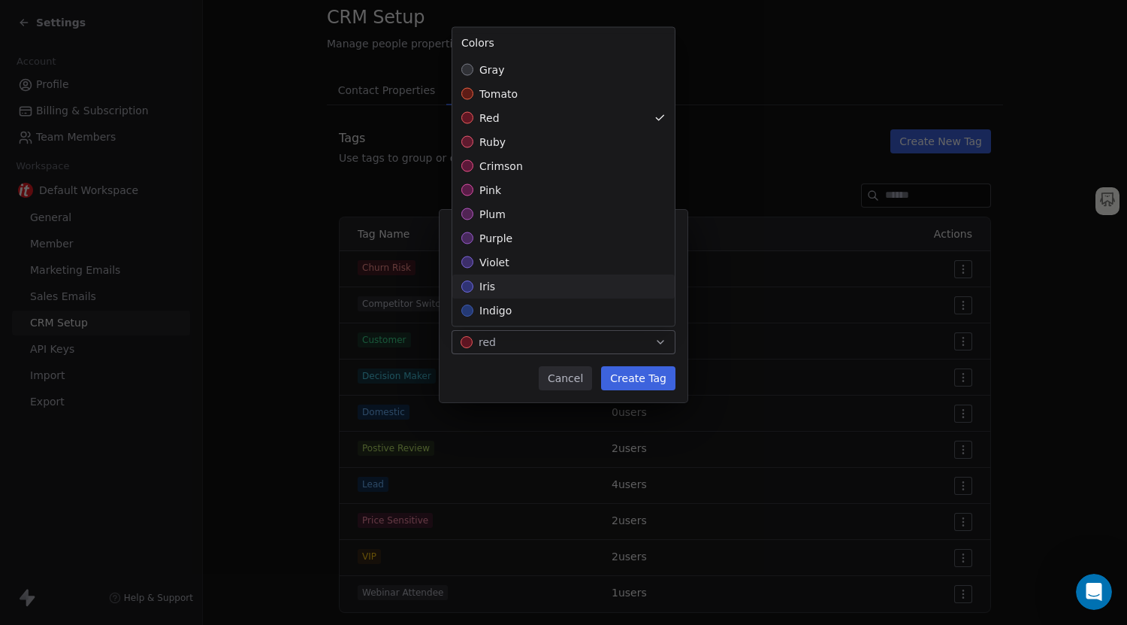
click at [645, 377] on div "**********" at bounding box center [563, 313] width 1127 height 254
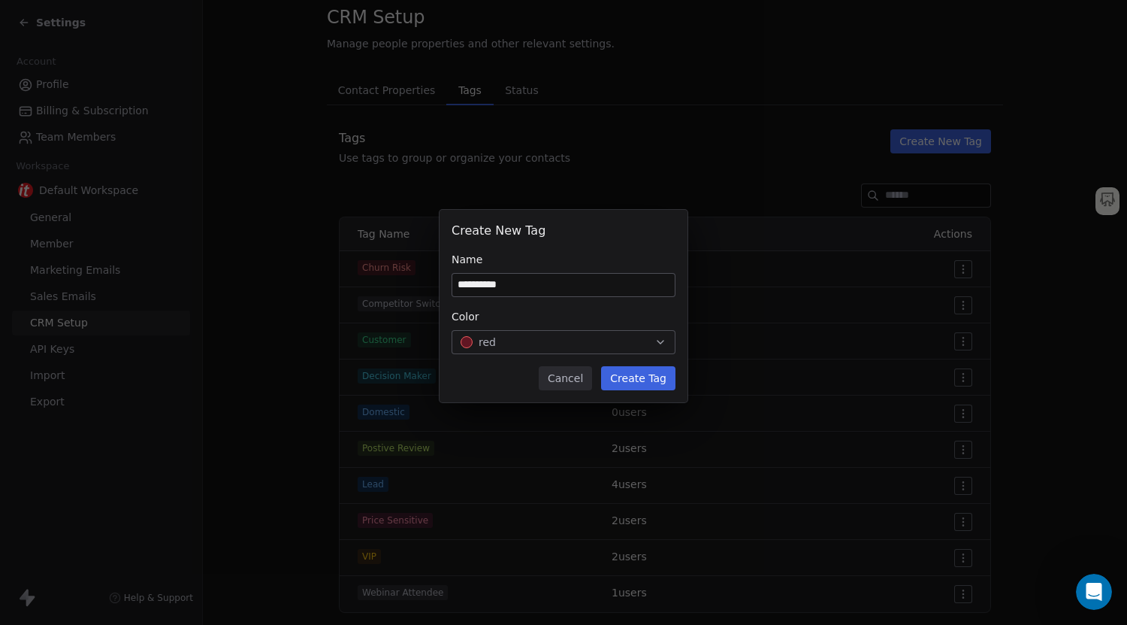
click at [645, 377] on button "Create Tag" at bounding box center [638, 378] width 74 height 24
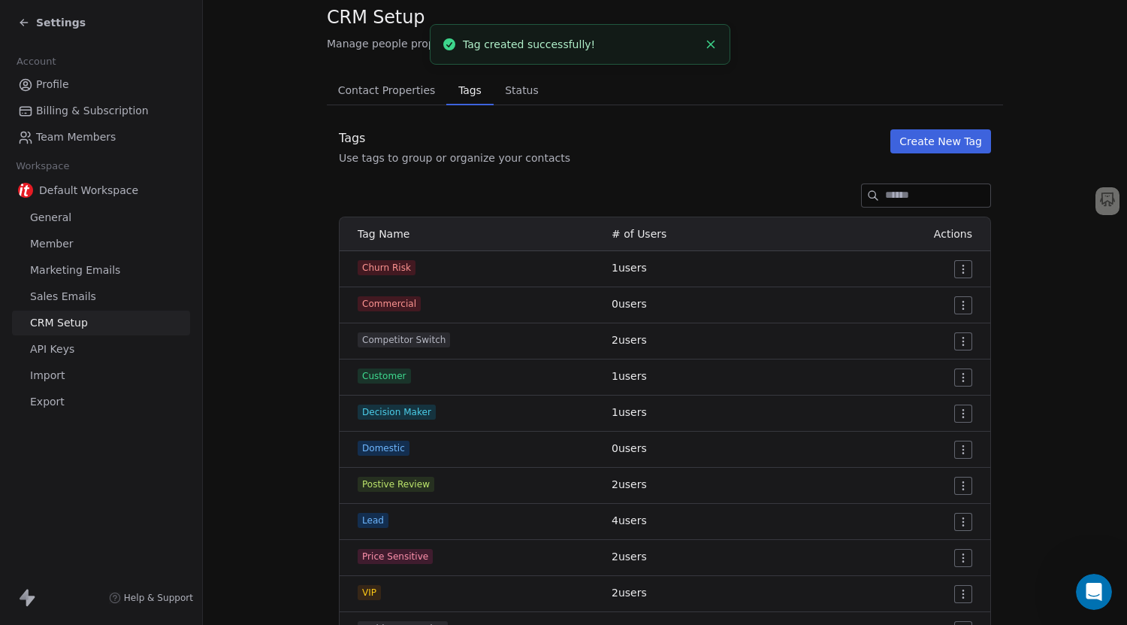
click at [941, 147] on button "Create New Tag" at bounding box center [941, 141] width 101 height 24
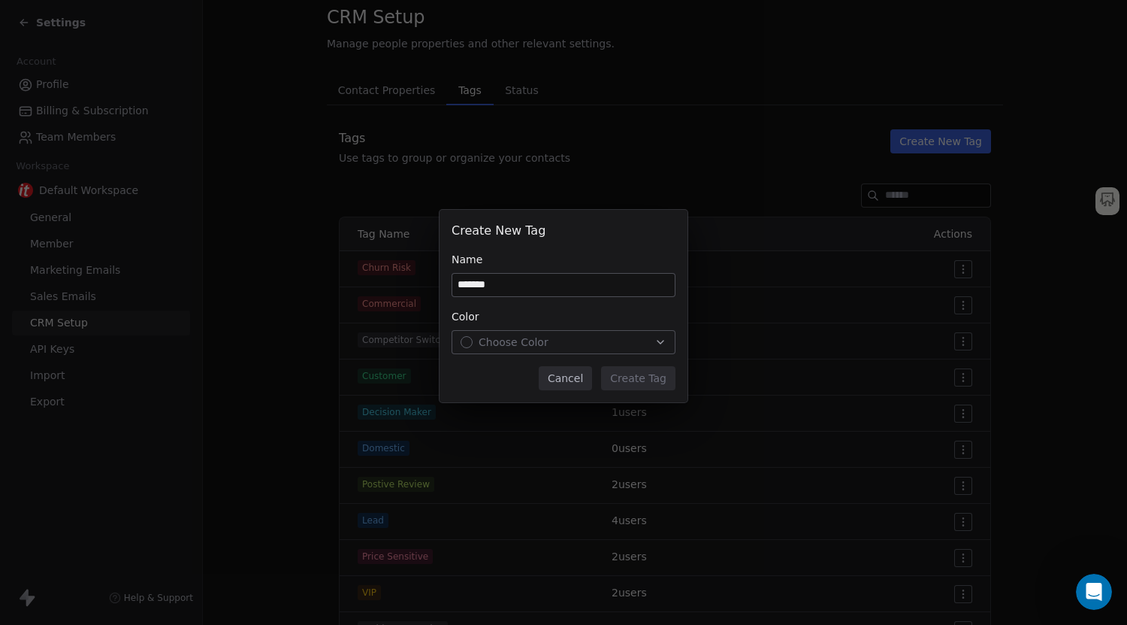
type input "*******"
click at [528, 337] on span "Choose Color" at bounding box center [514, 341] width 70 height 15
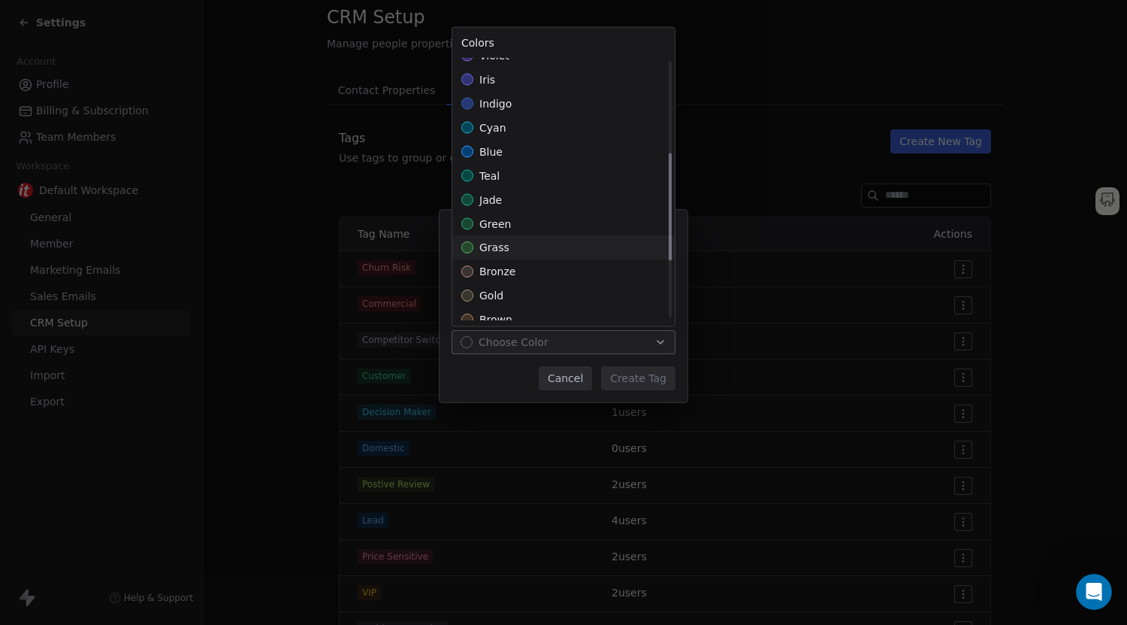
scroll to position [225, 0]
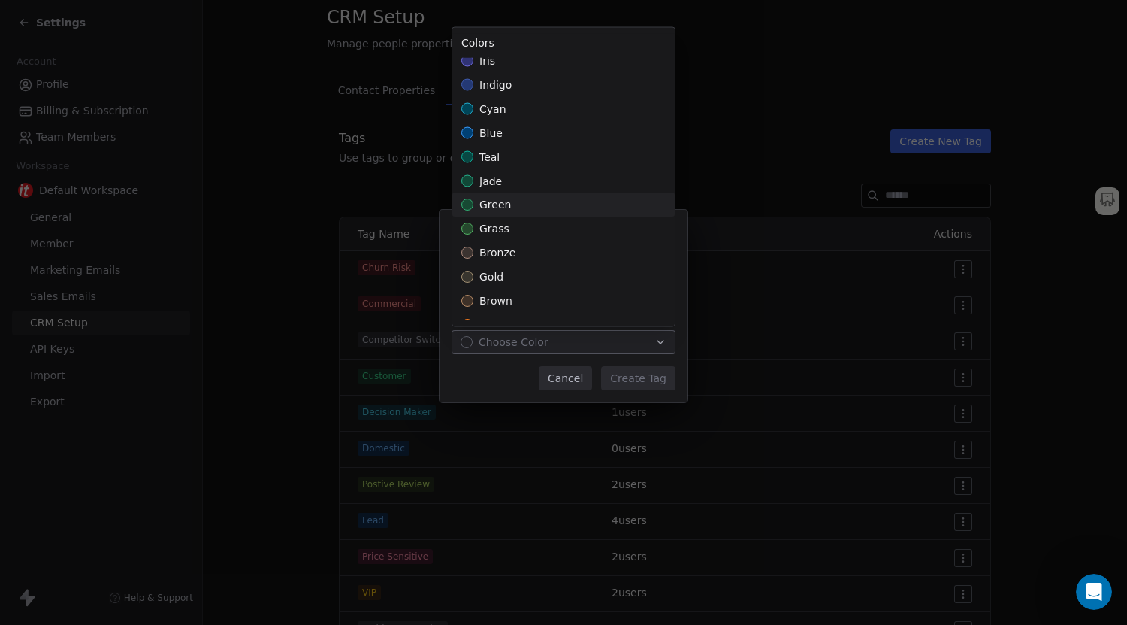
click at [528, 211] on div "green" at bounding box center [563, 205] width 222 height 24
click at [628, 374] on div "Create New Tag Name ******* Color green Cancel Create Tag" at bounding box center [563, 313] width 1127 height 254
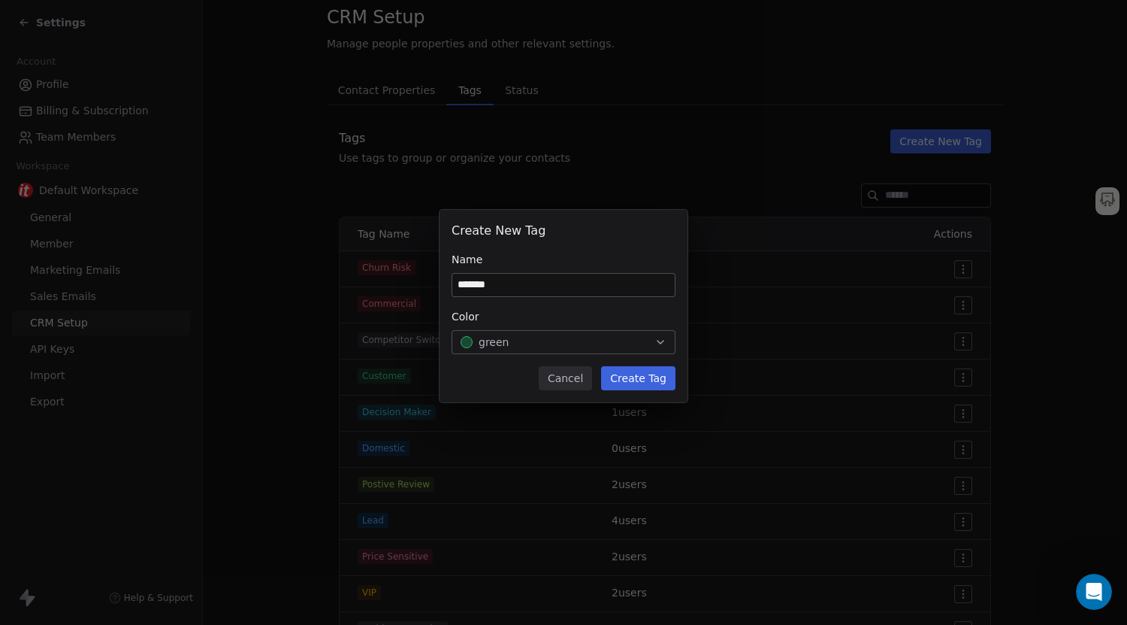
click at [650, 375] on button "Create Tag" at bounding box center [638, 378] width 74 height 24
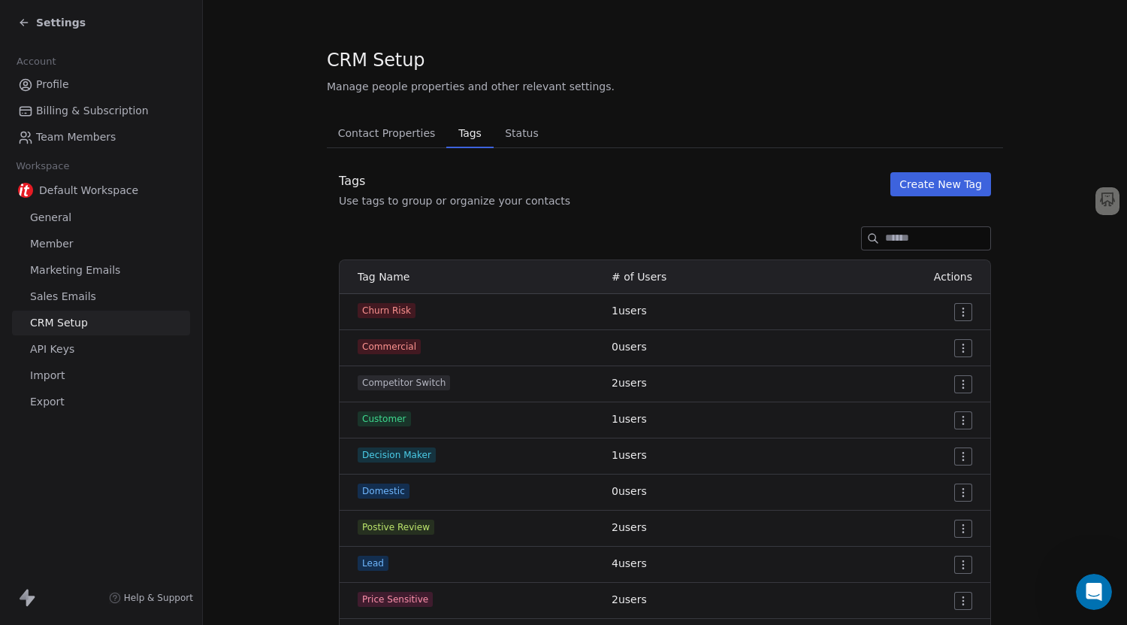
scroll to position [0, 0]
click at [405, 143] on button "Contact Properties Contact Properties" at bounding box center [386, 134] width 119 height 30
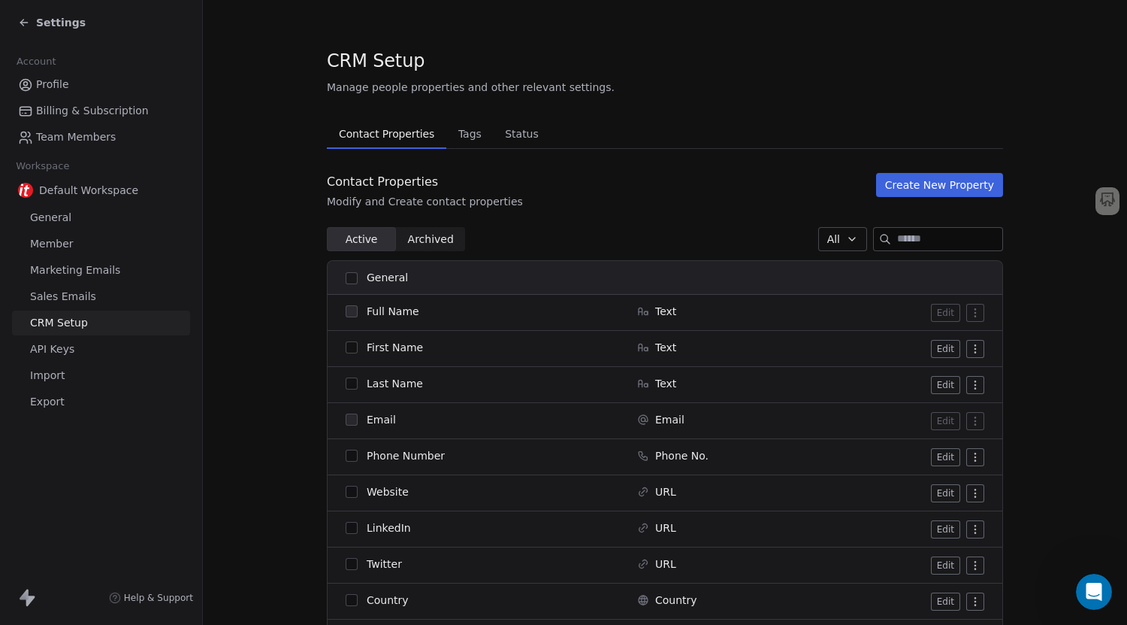
click at [41, 26] on span "Settings" at bounding box center [61, 22] width 50 height 15
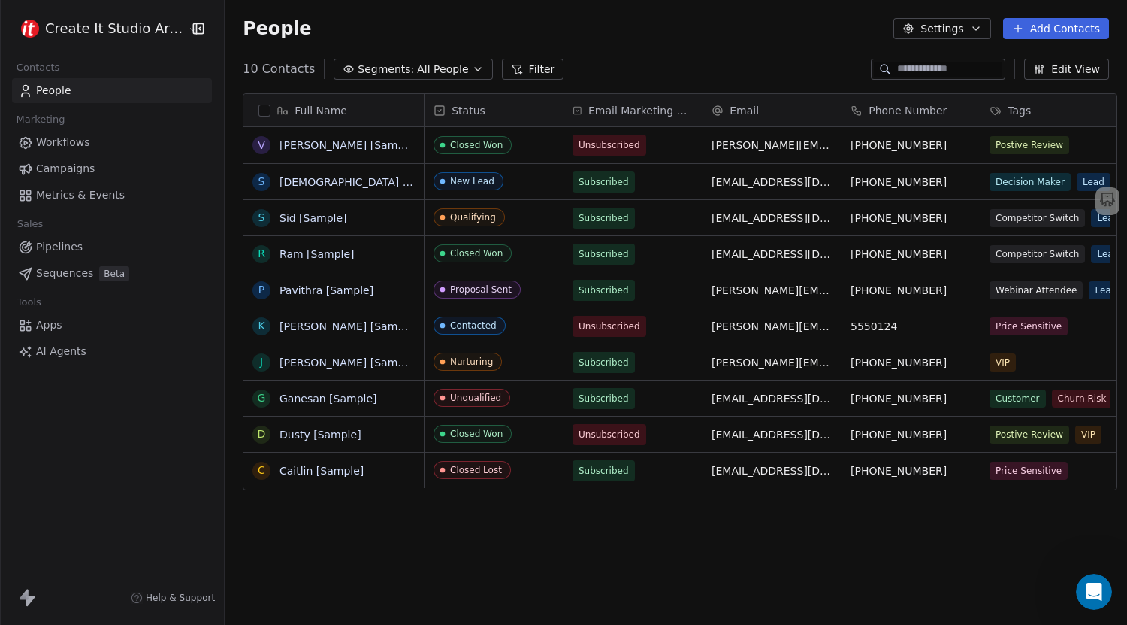
scroll to position [538, 900]
click at [302, 149] on link "Vanessa [Sample]" at bounding box center [349, 145] width 138 height 12
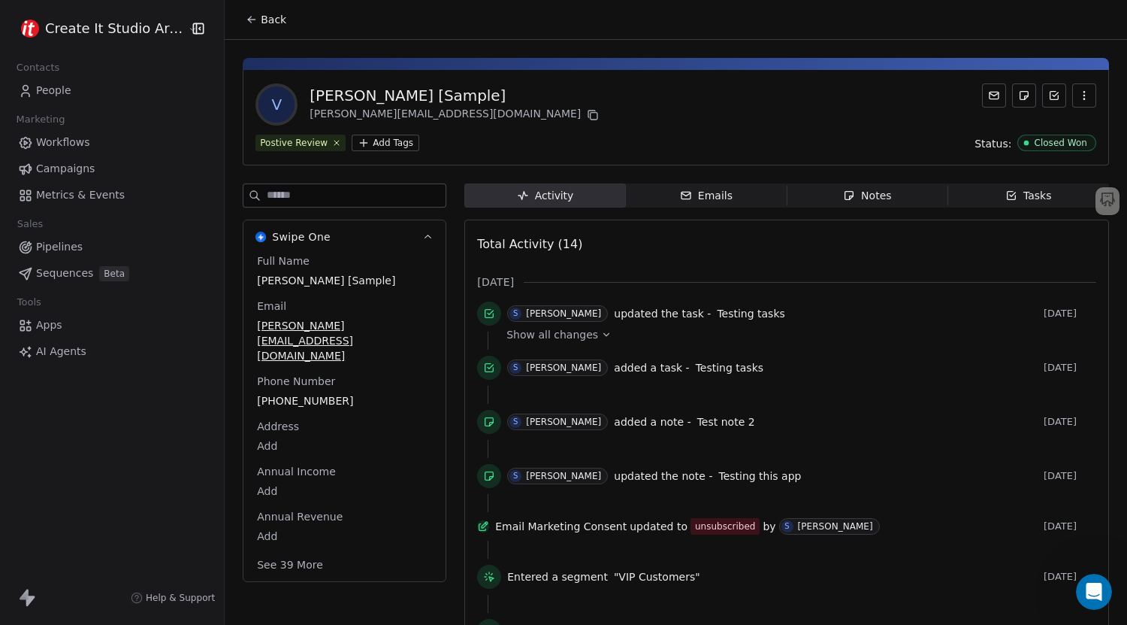
drag, startPoint x: 52, startPoint y: 84, endPoint x: 157, endPoint y: 119, distance: 111.0
click at [52, 84] on span "People" at bounding box center [53, 91] width 35 height 16
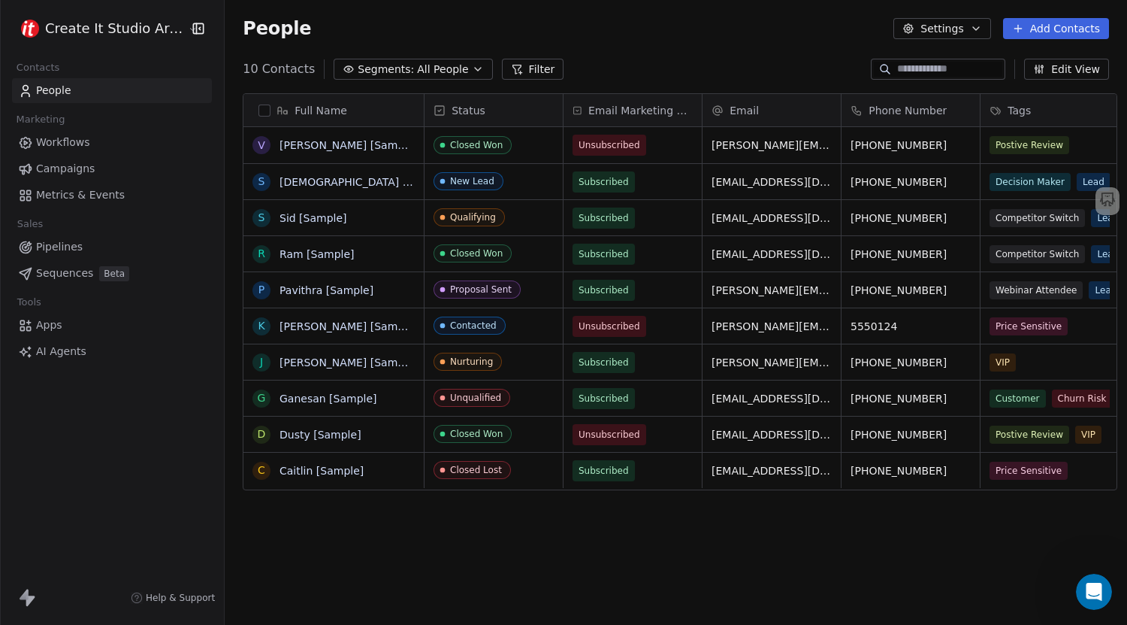
scroll to position [538, 900]
drag, startPoint x: 1045, startPoint y: 29, endPoint x: 966, endPoint y: 59, distance: 83.5
click at [1045, 29] on button "Add Contacts" at bounding box center [1056, 28] width 106 height 21
click at [1056, 65] on span "Create new contact" at bounding box center [1063, 61] width 103 height 16
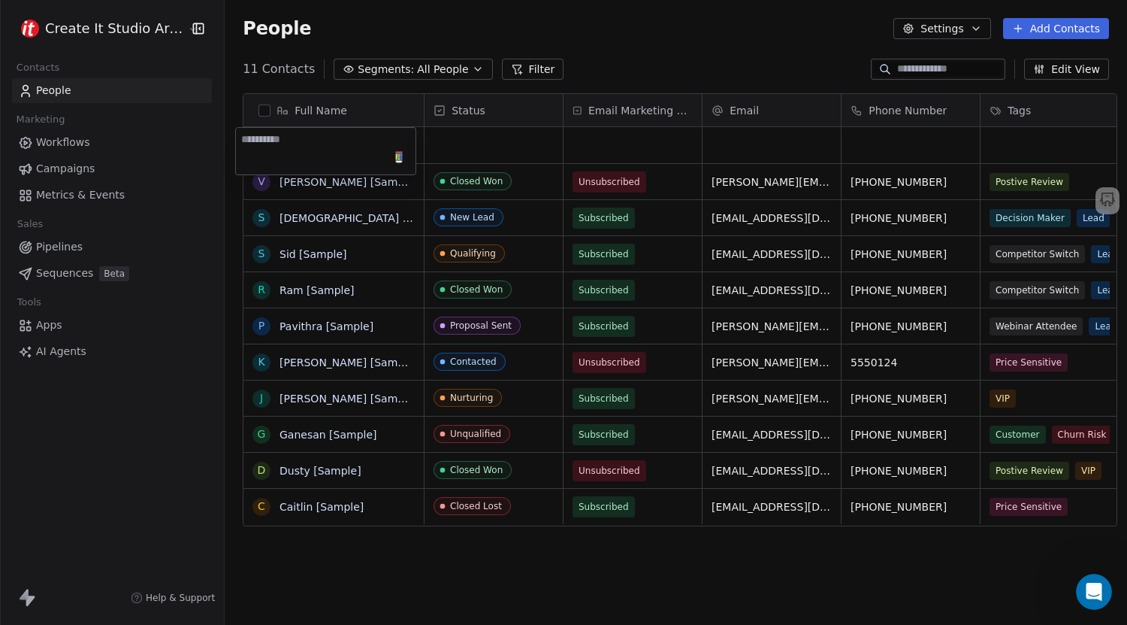
click at [686, 47] on html "Create It Studio Architects Contacts People Marketing Workflows Campaigns Metri…" at bounding box center [563, 312] width 1127 height 625
